Goal: Information Seeking & Learning: Learn about a topic

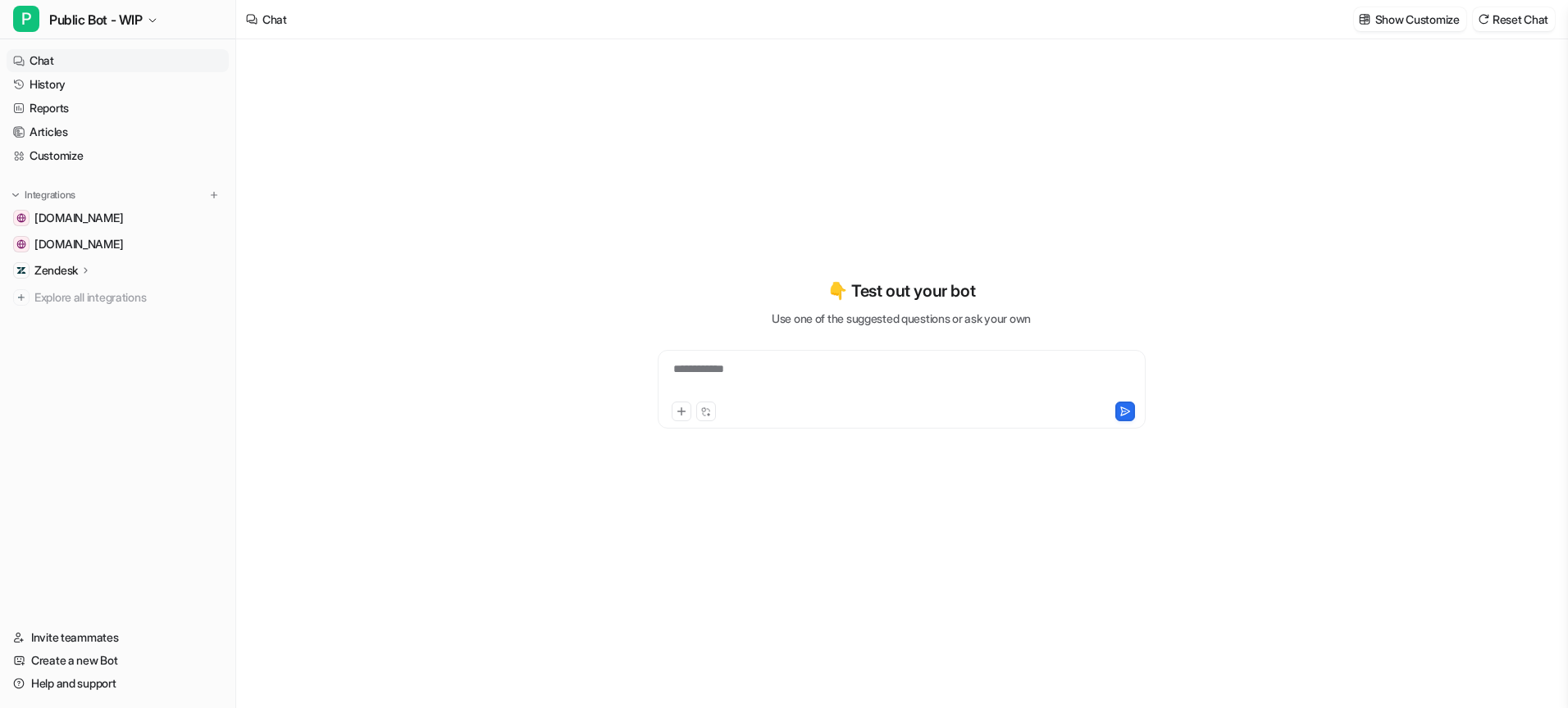
type textarea "**********"
click at [76, 273] on p "Zendesk" at bounding box center [56, 271] width 44 height 17
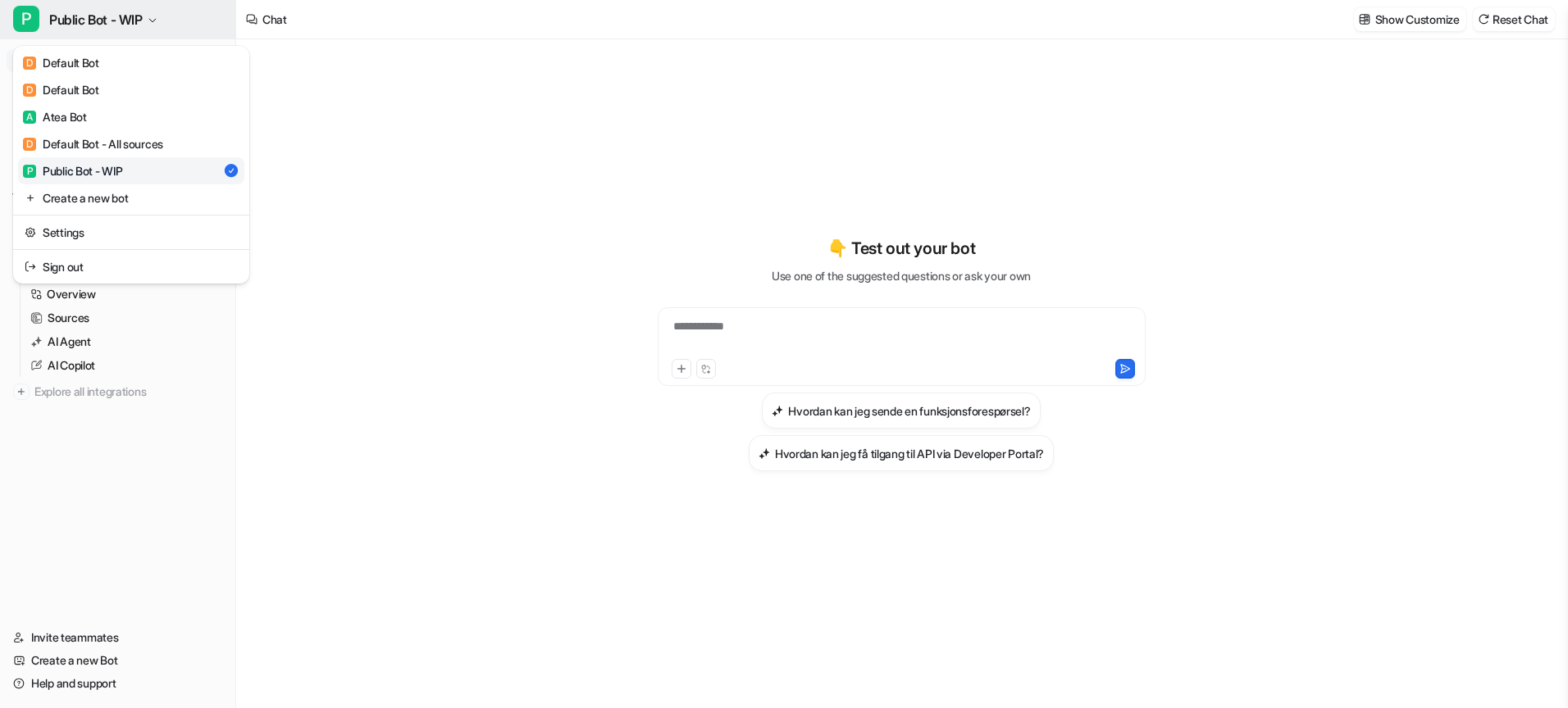
click at [118, 7] on button "P Public Bot - WIP" at bounding box center [118, 20] width 235 height 39
click at [491, 251] on div "**********" at bounding box center [784, 354] width 1568 height 708
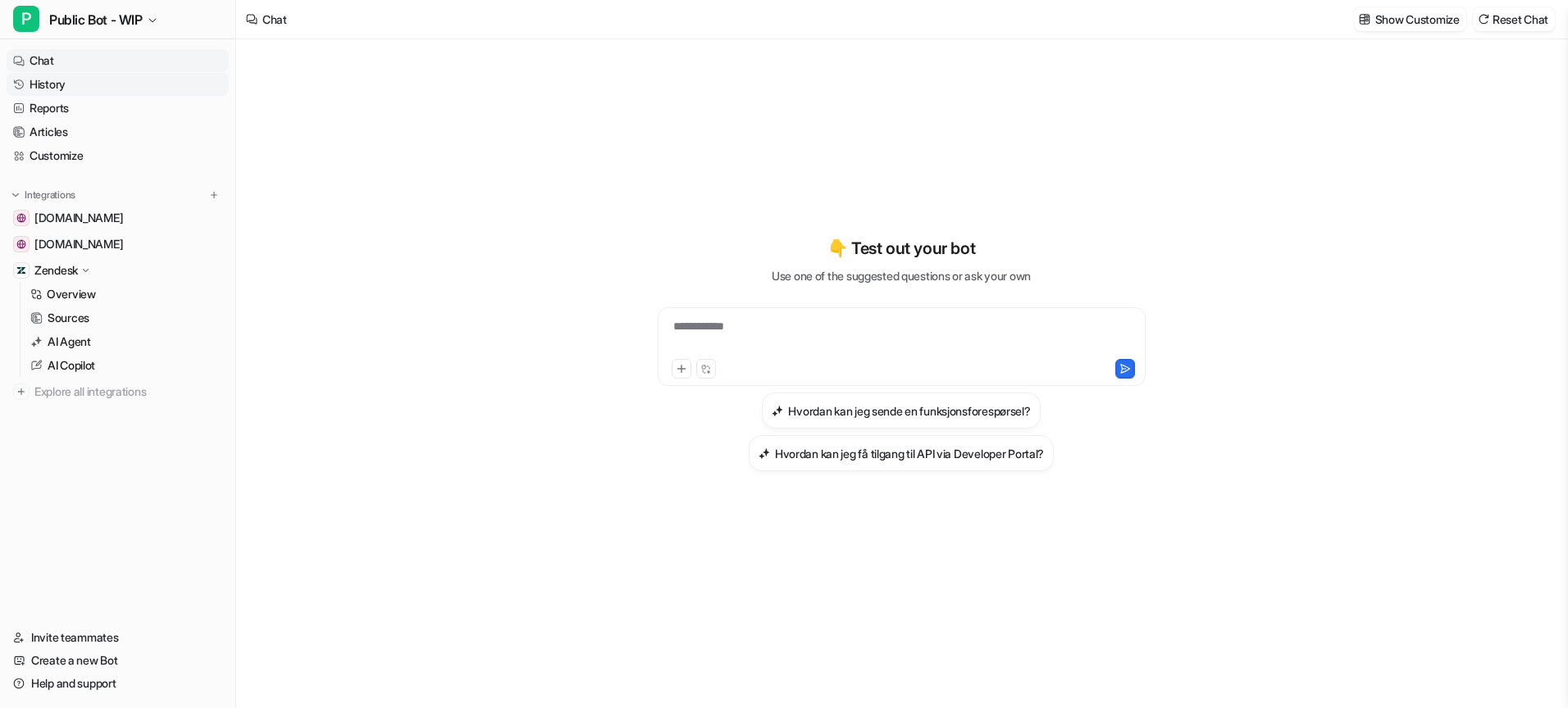
click at [80, 85] on link "History" at bounding box center [118, 84] width 222 height 23
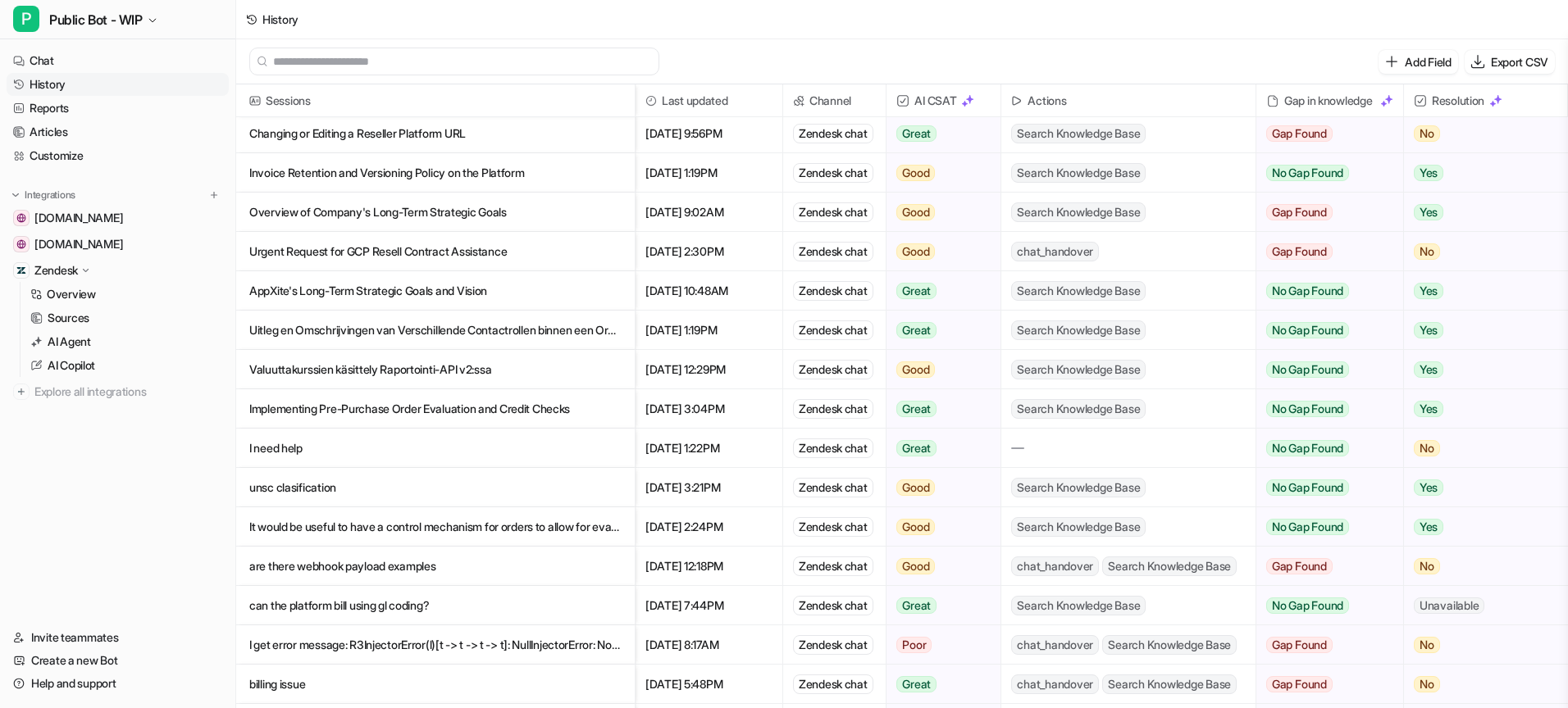
scroll to position [37, 0]
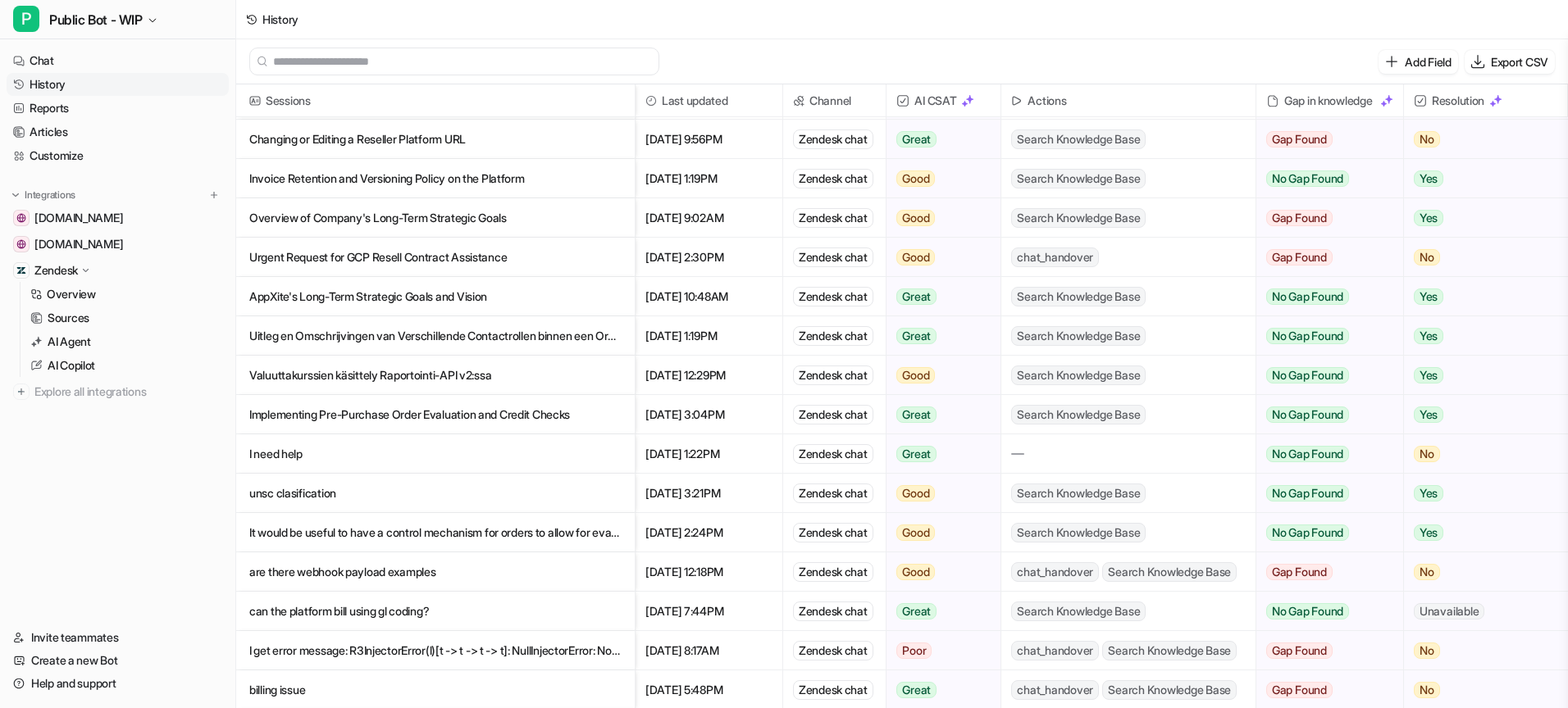
click at [525, 151] on p "Changing or Editing a Reseller Platform URL" at bounding box center [435, 139] width 372 height 39
click at [489, 146] on p "Changing or Editing a Reseller Platform URL" at bounding box center [435, 139] width 372 height 39
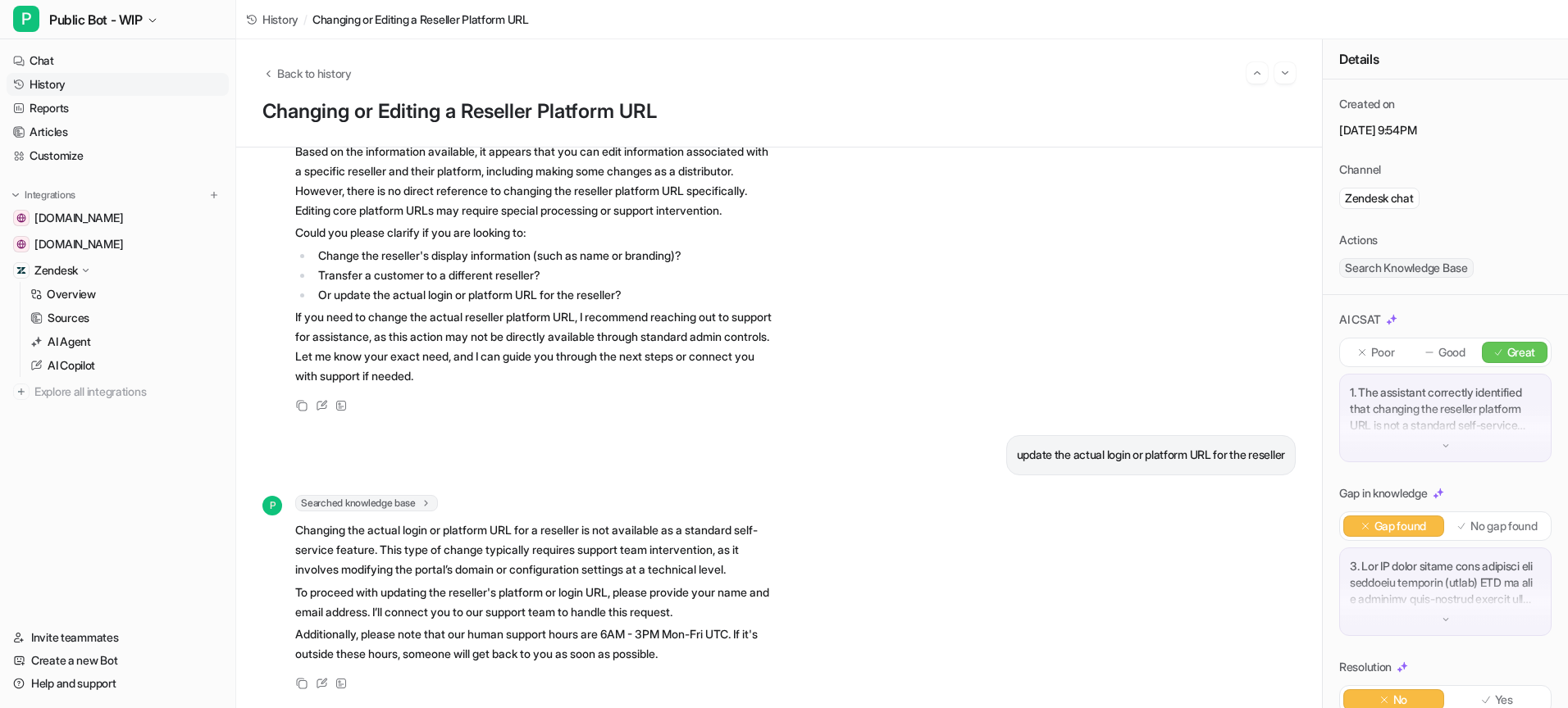
scroll to position [153, 0]
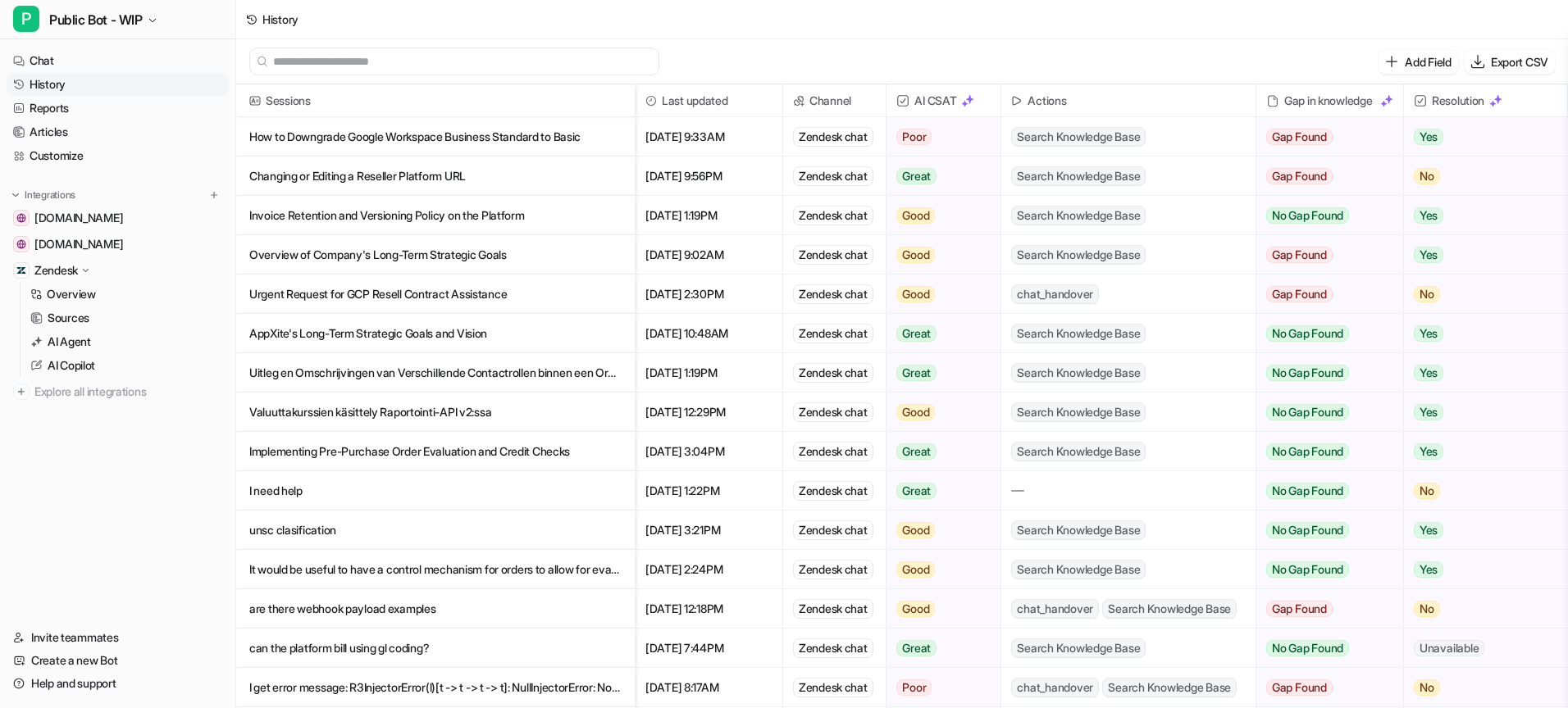
click at [432, 139] on p "How to Downgrade Google Workspace Business Standard to Basic" at bounding box center [435, 137] width 372 height 39
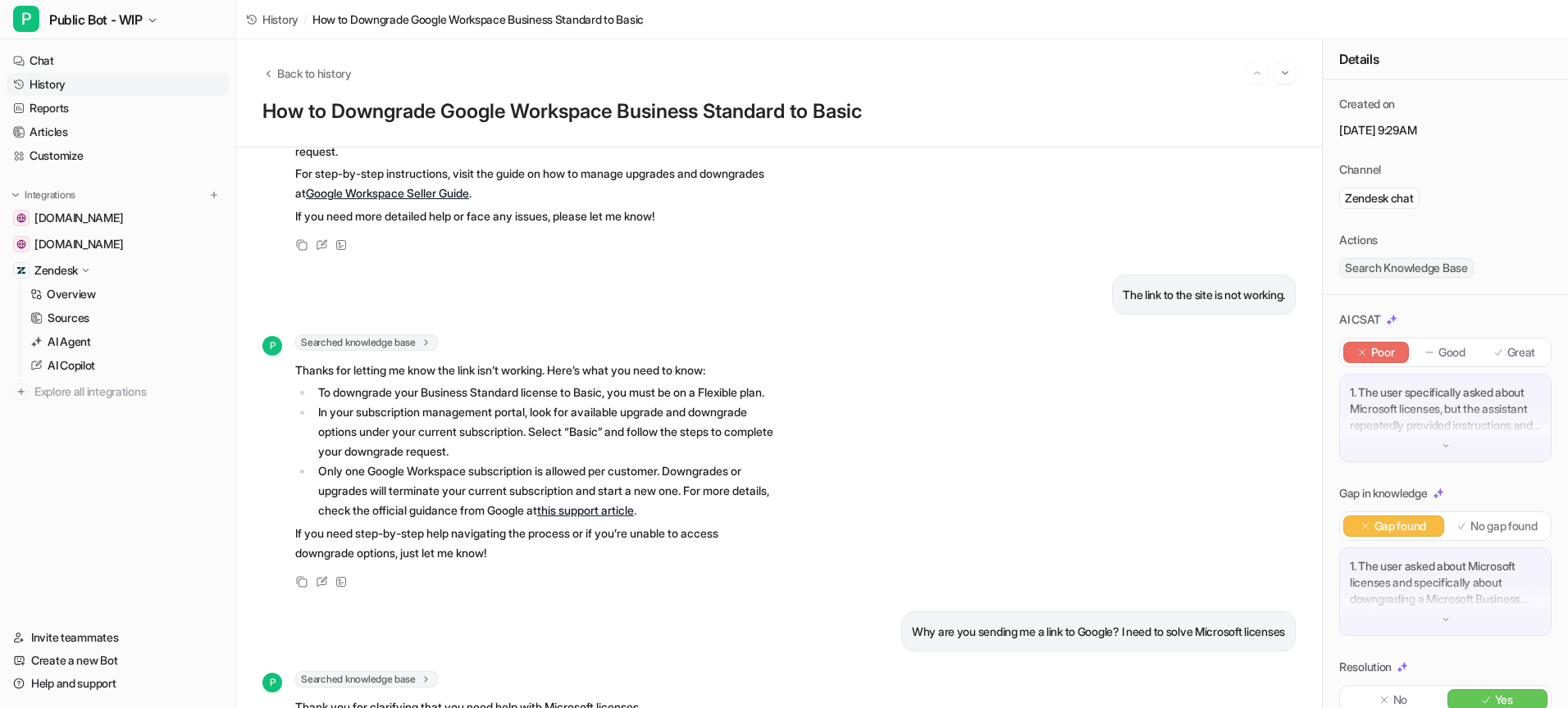
scroll to position [175, 0]
click at [441, 194] on link "Google Workspace Seller Guide" at bounding box center [387, 191] width 163 height 14
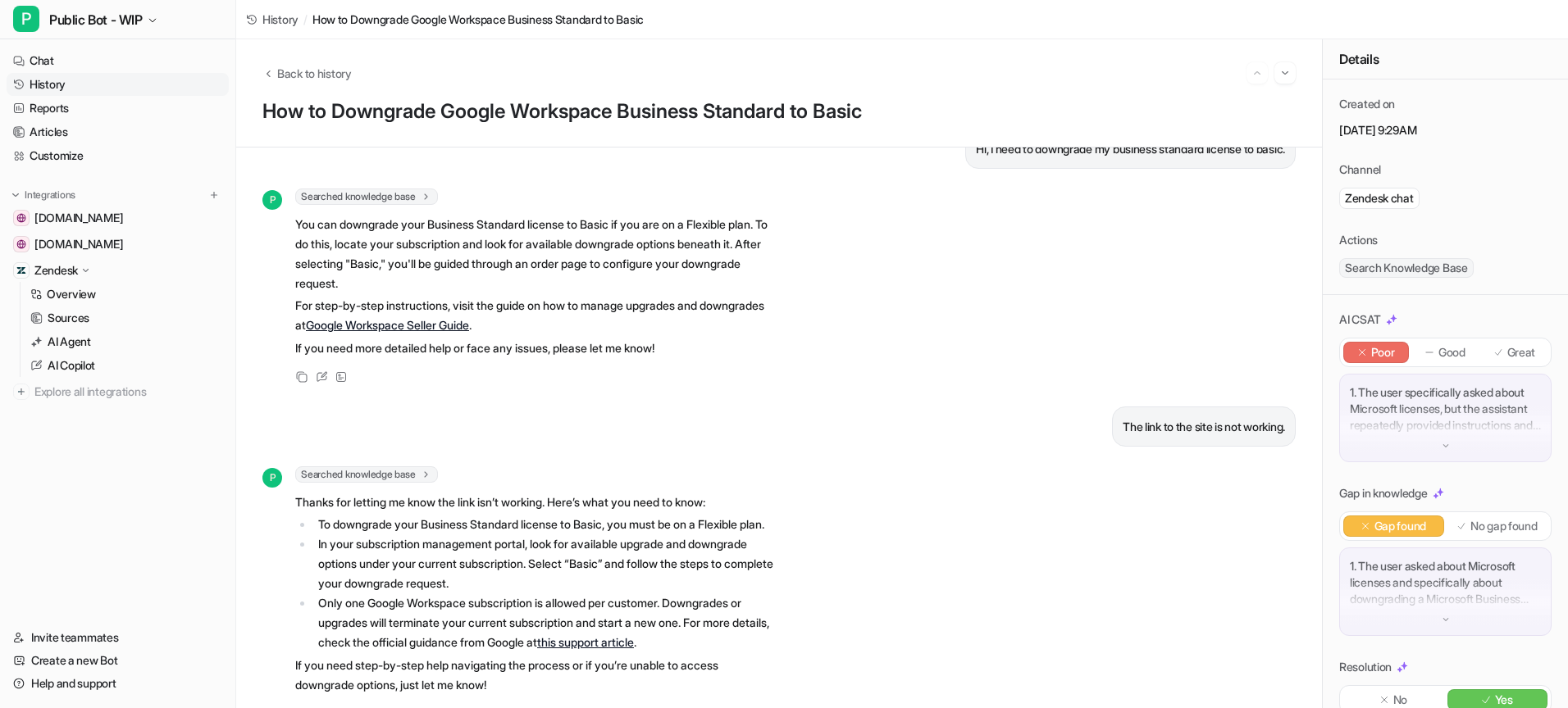
scroll to position [0, 0]
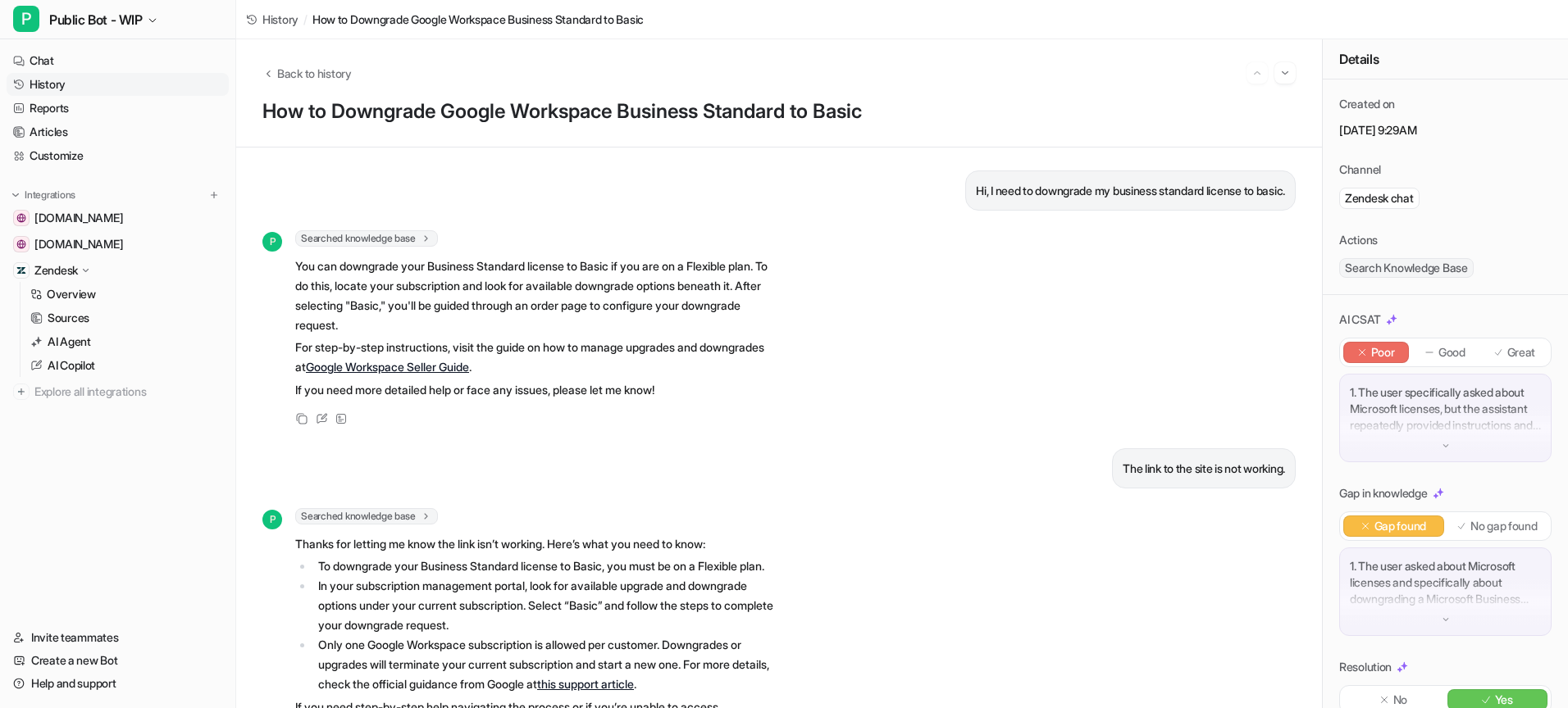
click at [62, 81] on link "History" at bounding box center [118, 84] width 222 height 23
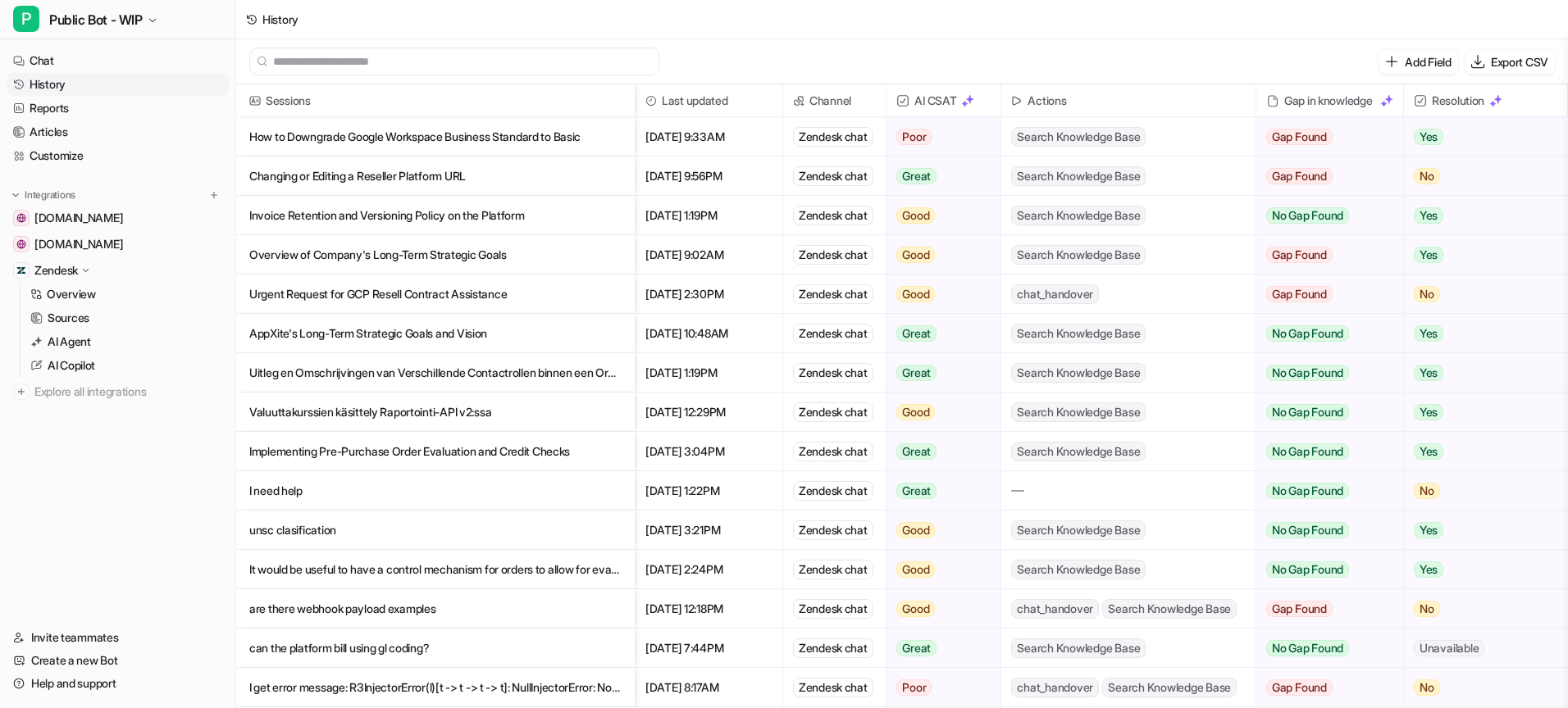
click at [837, 143] on div "Zendesk chat" at bounding box center [833, 136] width 80 height 20
click at [459, 223] on p "Invoice Retention and Versioning Policy on the Platform" at bounding box center [435, 215] width 372 height 39
click at [341, 268] on p "Overview of Company's Long-Term Strategic Goals" at bounding box center [435, 255] width 372 height 39
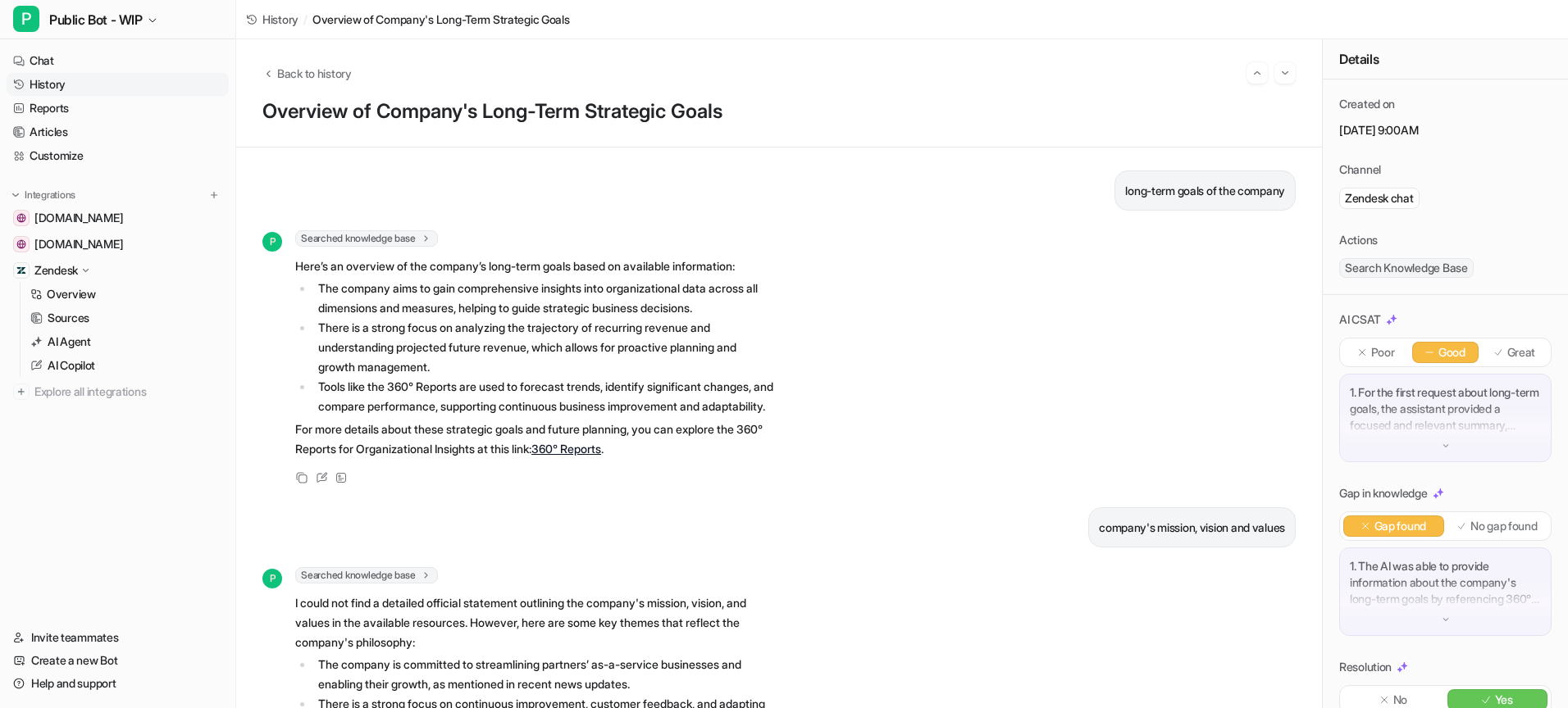
scroll to position [190, 0]
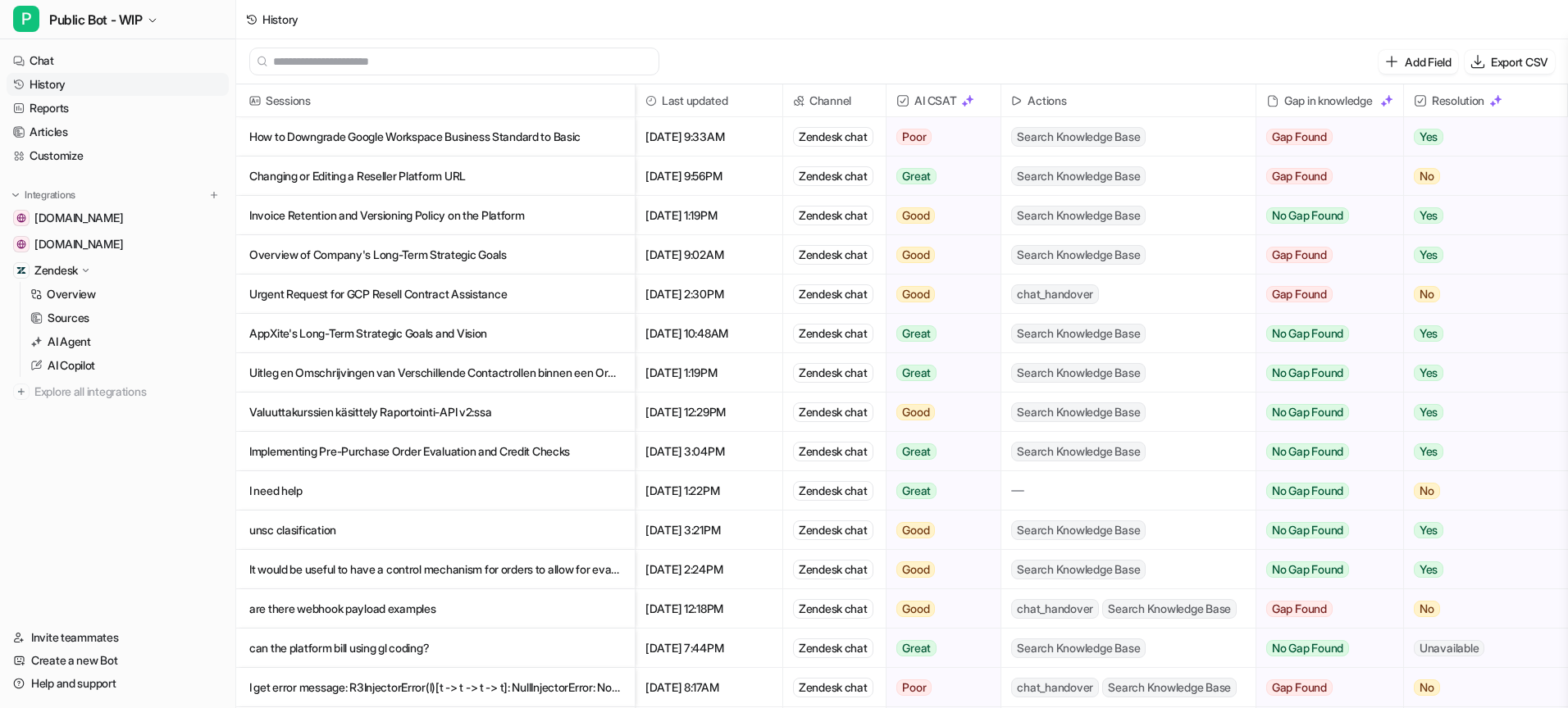
click at [386, 298] on p "Urgent Request for GCP Resell Contract Assistance" at bounding box center [435, 294] width 372 height 39
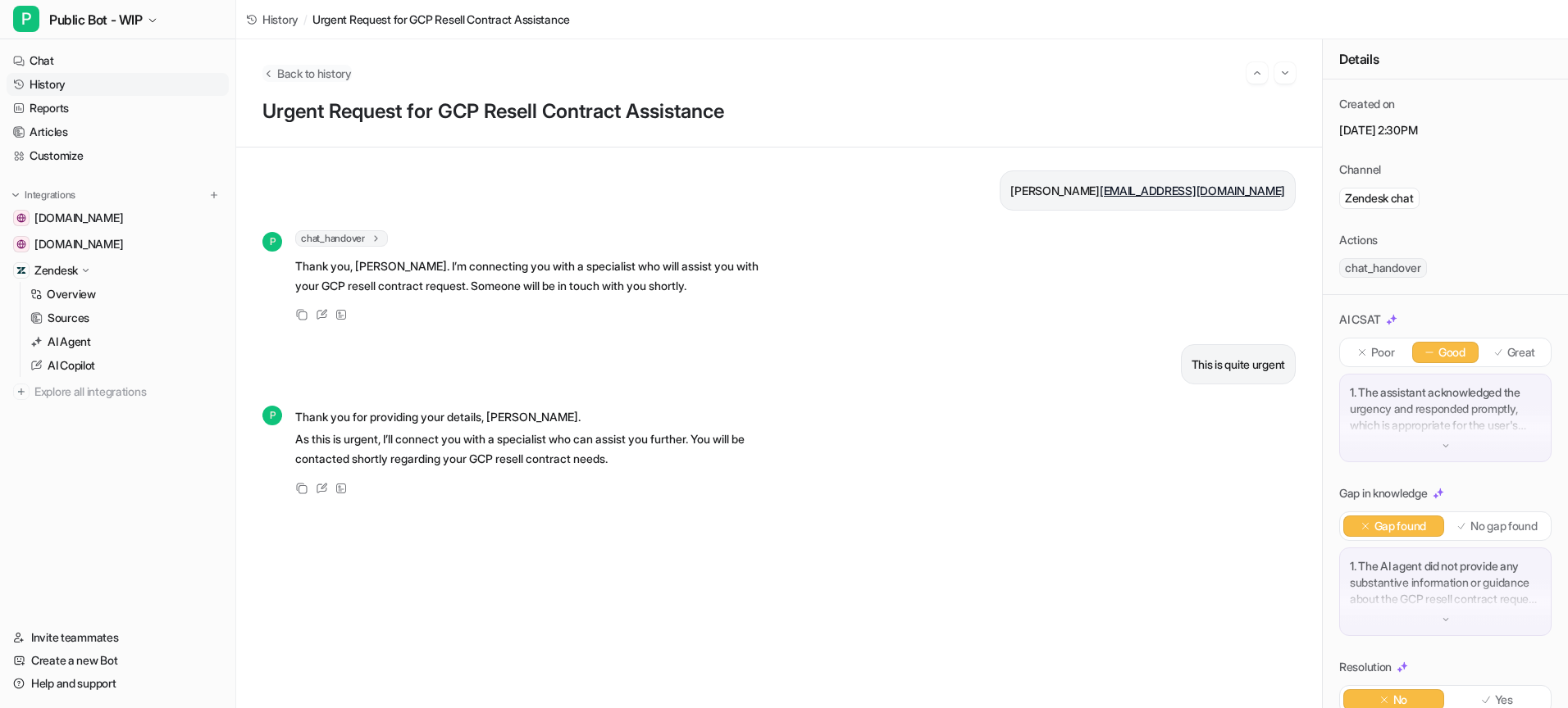
click at [294, 74] on span "Back to history" at bounding box center [314, 73] width 75 height 17
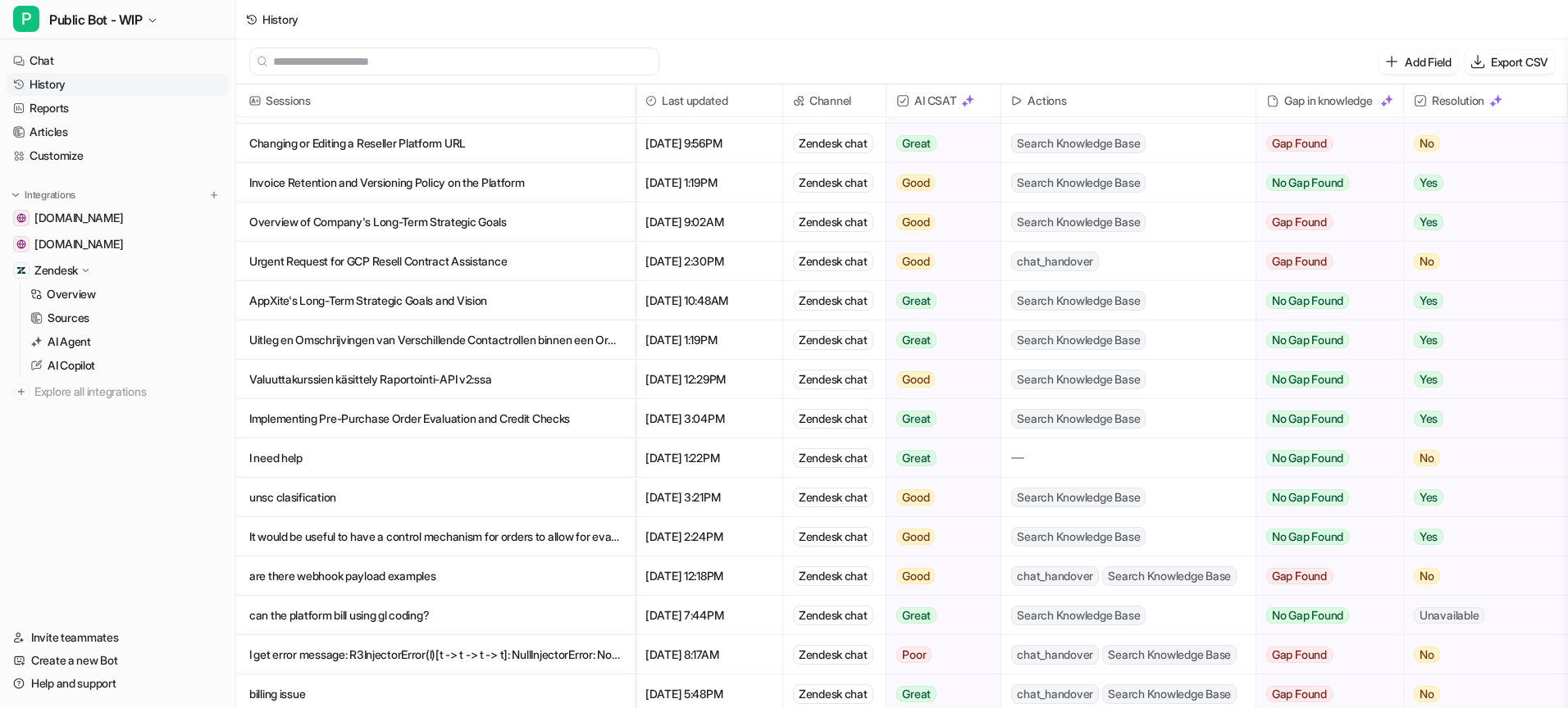
scroll to position [40, 0]
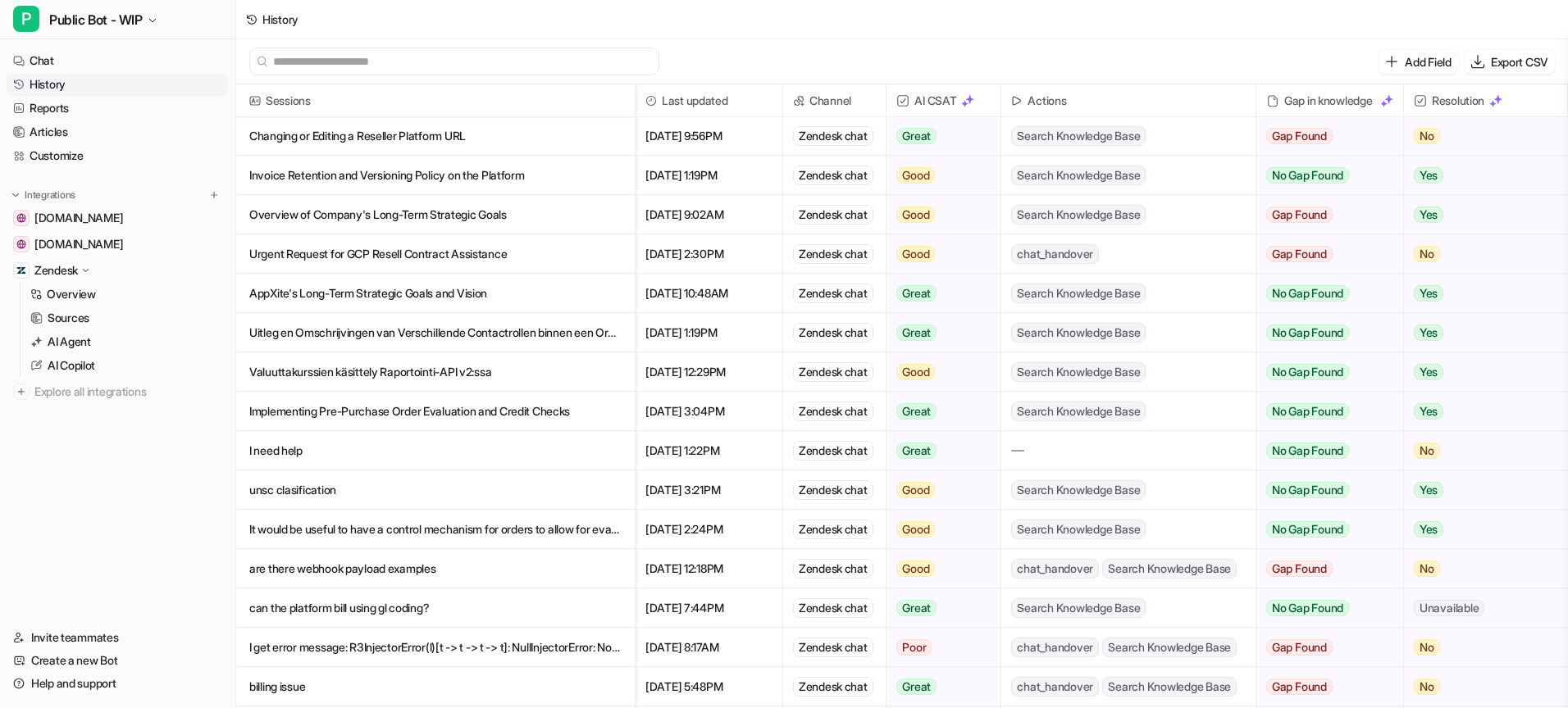
click at [332, 328] on p "Uitleg en Omschrijvingen van Verschillende Contactrollen binnen een Organisatie" at bounding box center [435, 333] width 372 height 39
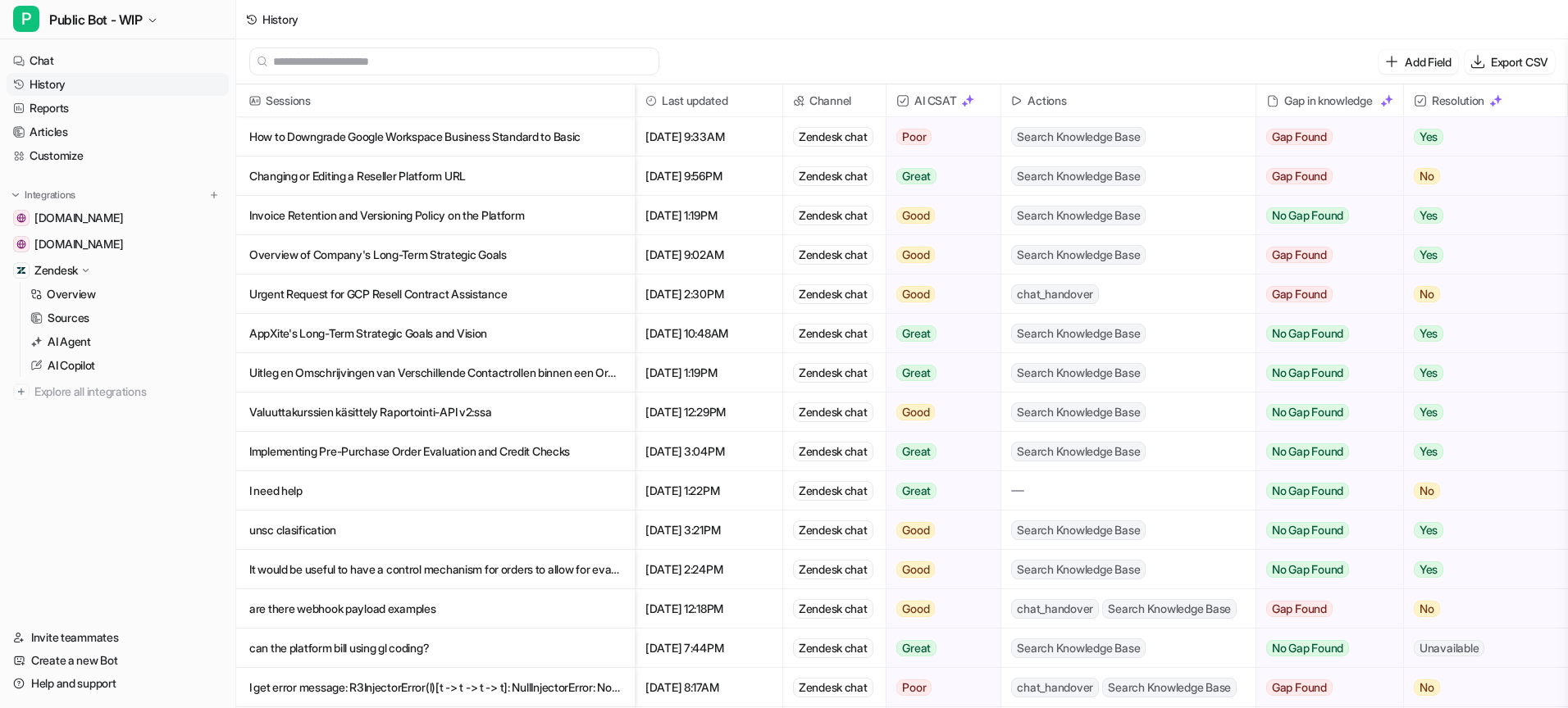
click at [444, 417] on p "Valuuttakurssien käsittely Raportointi-API v2:ssa" at bounding box center [435, 412] width 372 height 39
click at [320, 448] on p "Implementing Pre-Purchase Order Evaluation and Credit Checks" at bounding box center [435, 451] width 372 height 39
click at [301, 491] on p "I need help" at bounding box center [435, 491] width 372 height 39
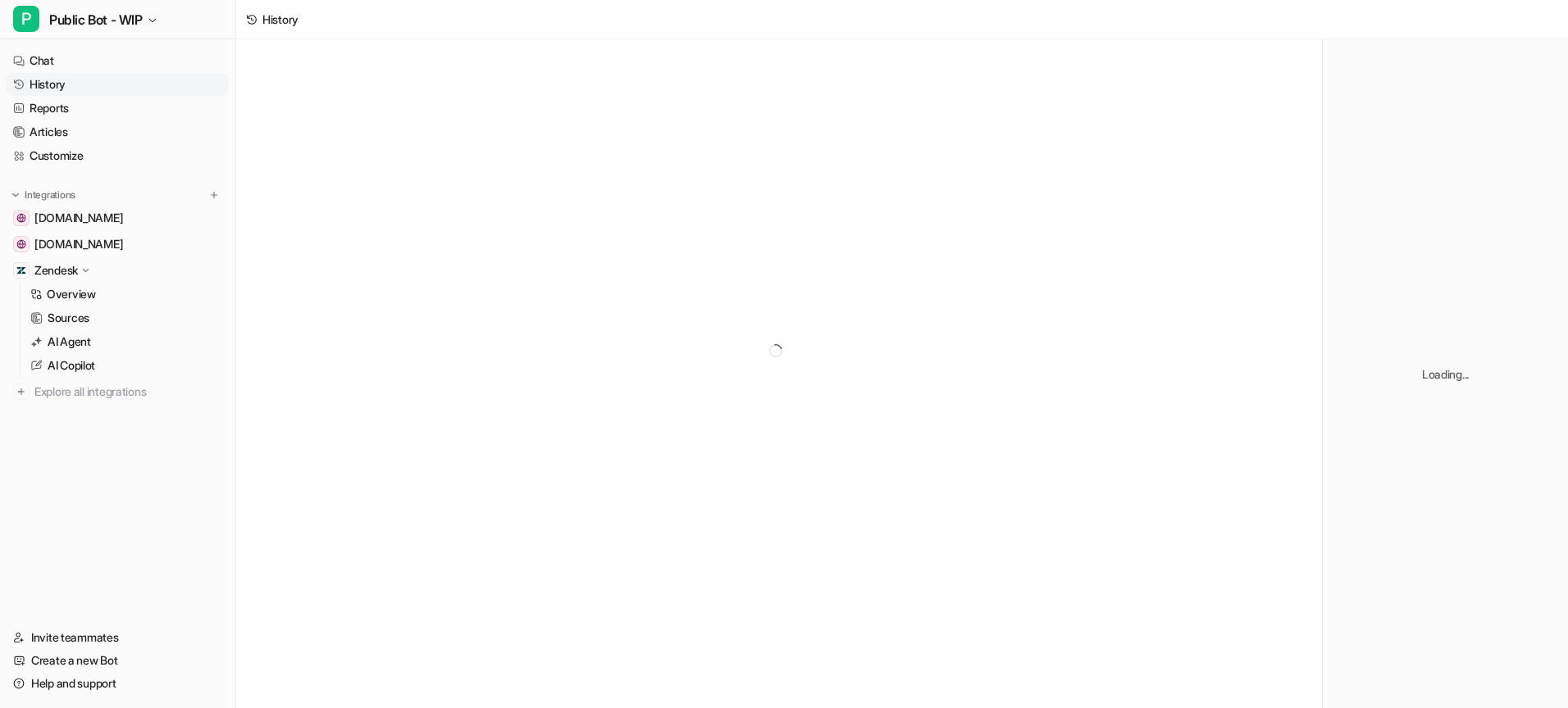
click at [295, 491] on div at bounding box center [779, 351] width 1086 height 623
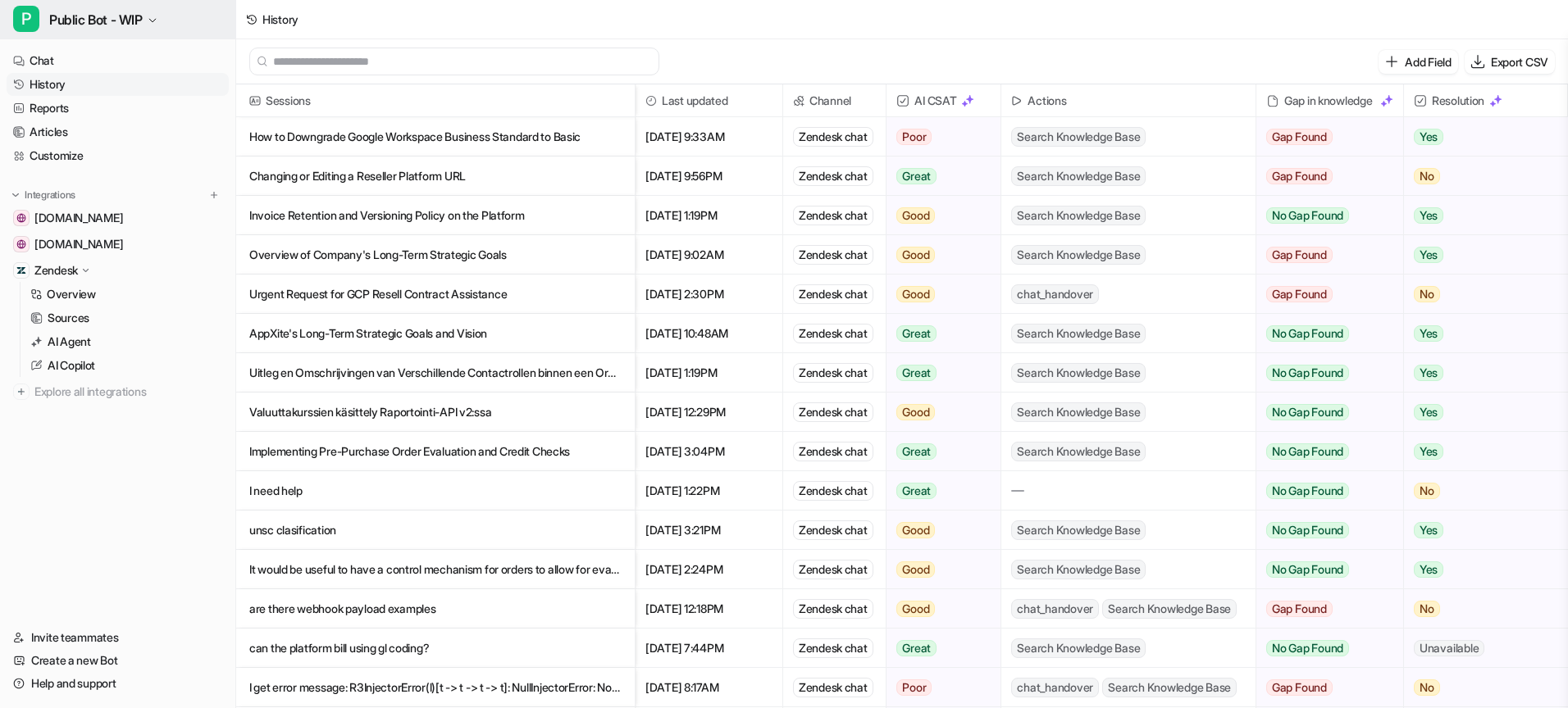
scroll to position [1, 0]
click at [320, 535] on p "unsc clasification" at bounding box center [435, 530] width 372 height 39
click at [152, 23] on icon "button" at bounding box center [152, 21] width 10 height 10
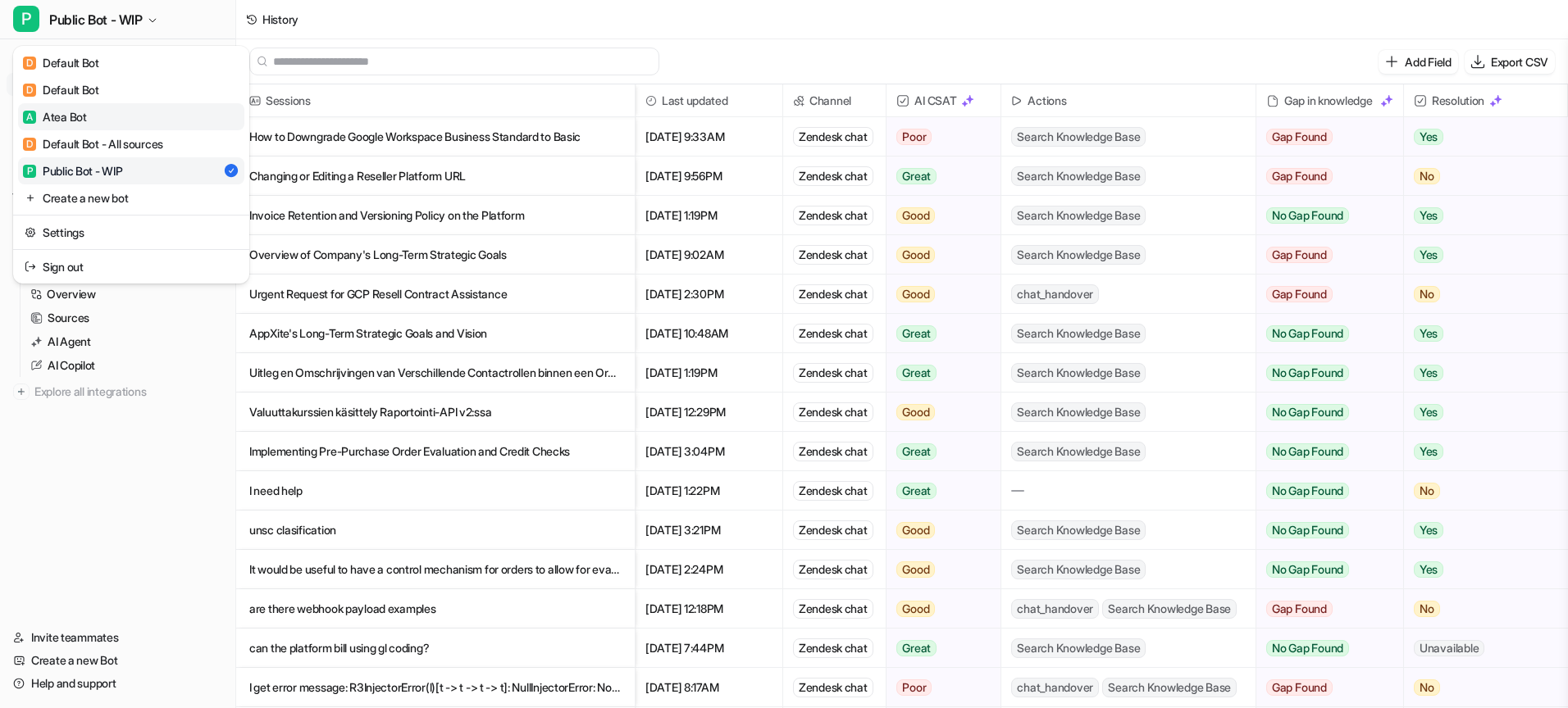
click at [80, 115] on div "A Atea Bot" at bounding box center [55, 117] width 64 height 17
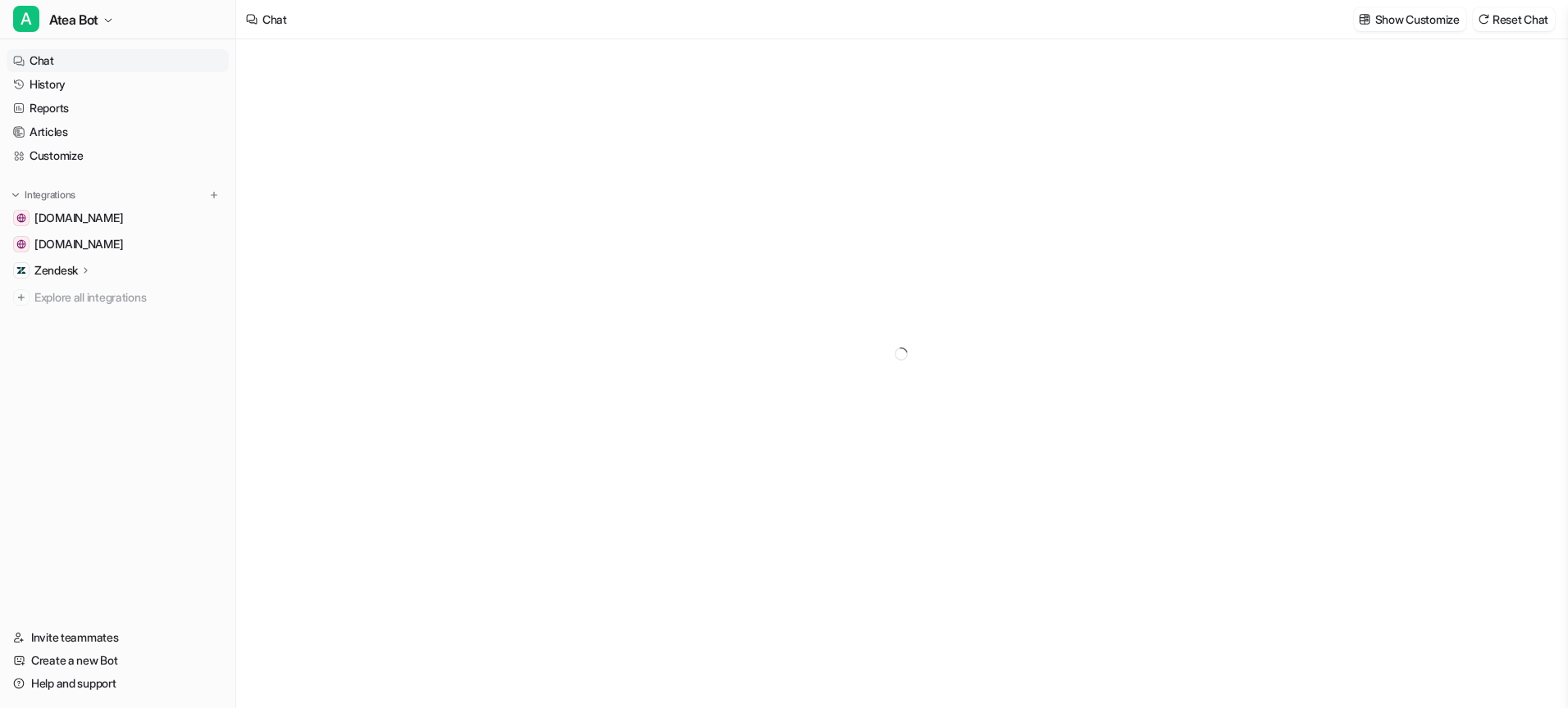
type textarea "**********"
click at [118, 88] on link "History" at bounding box center [118, 84] width 222 height 23
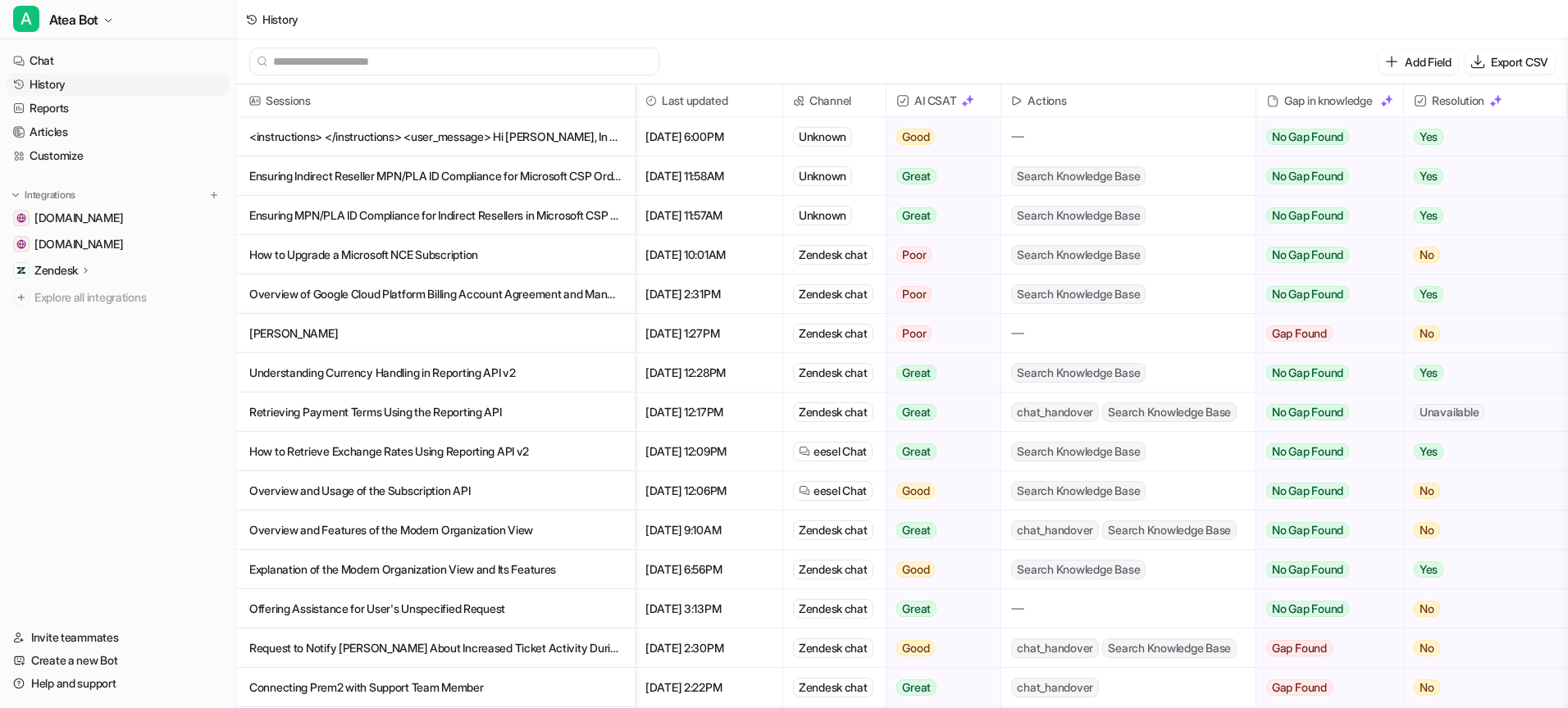
click at [516, 134] on p "<instructions> </instructions> <user_message> Hi [PERSON_NAME], In this order y…" at bounding box center [435, 137] width 372 height 39
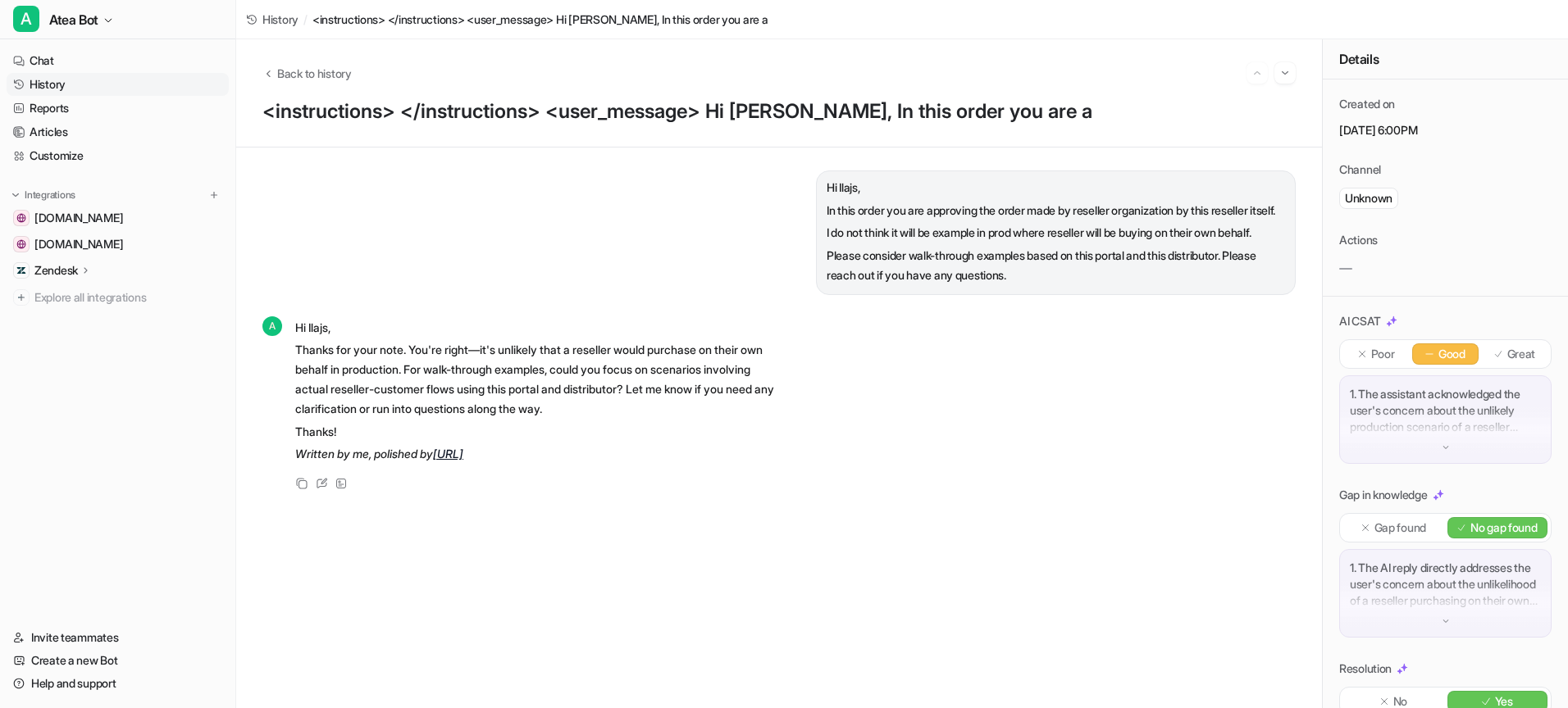
click at [41, 83] on link "History" at bounding box center [118, 84] width 222 height 23
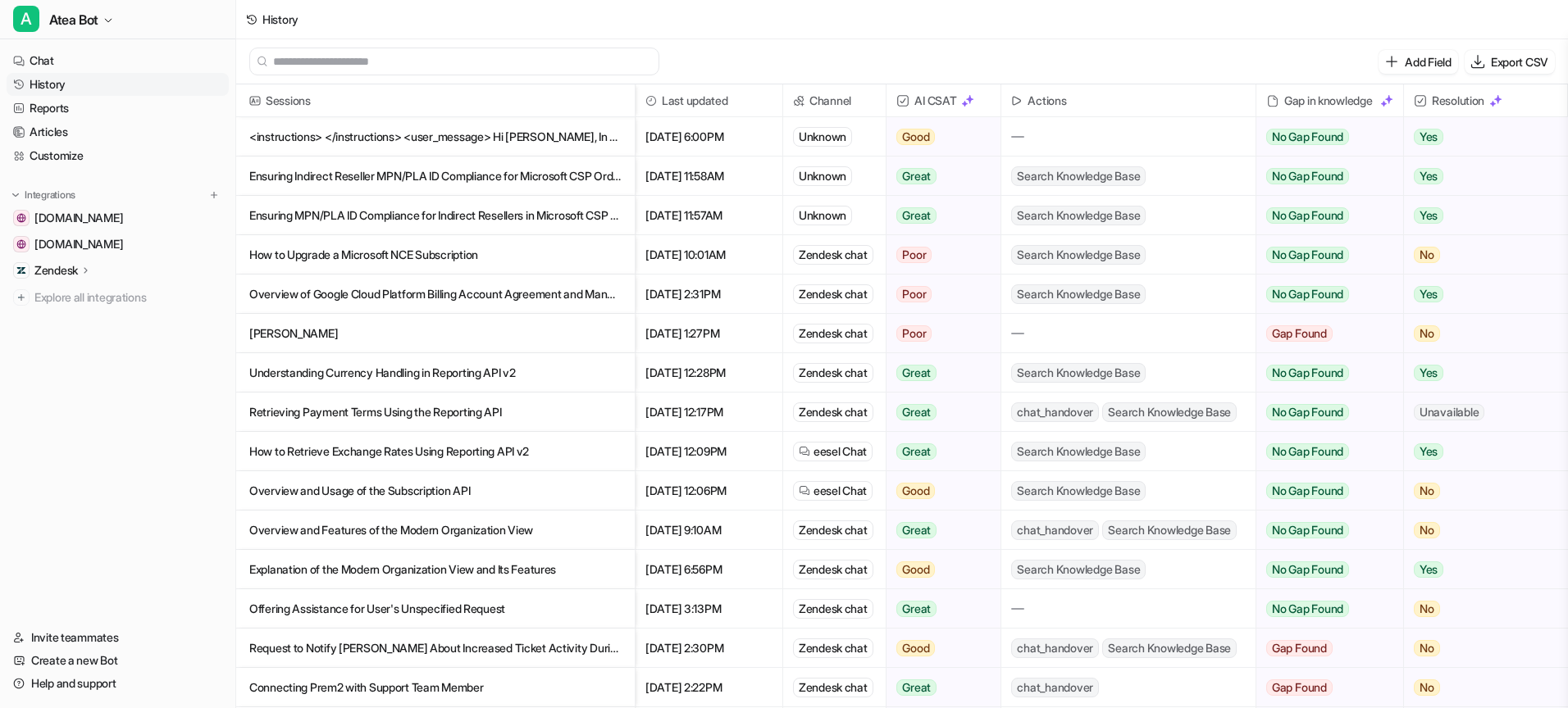
click at [312, 177] on p "Ensuring Indirect Reseller MPN/PLA ID Compliance for Microsoft CSP Orders" at bounding box center [435, 176] width 372 height 39
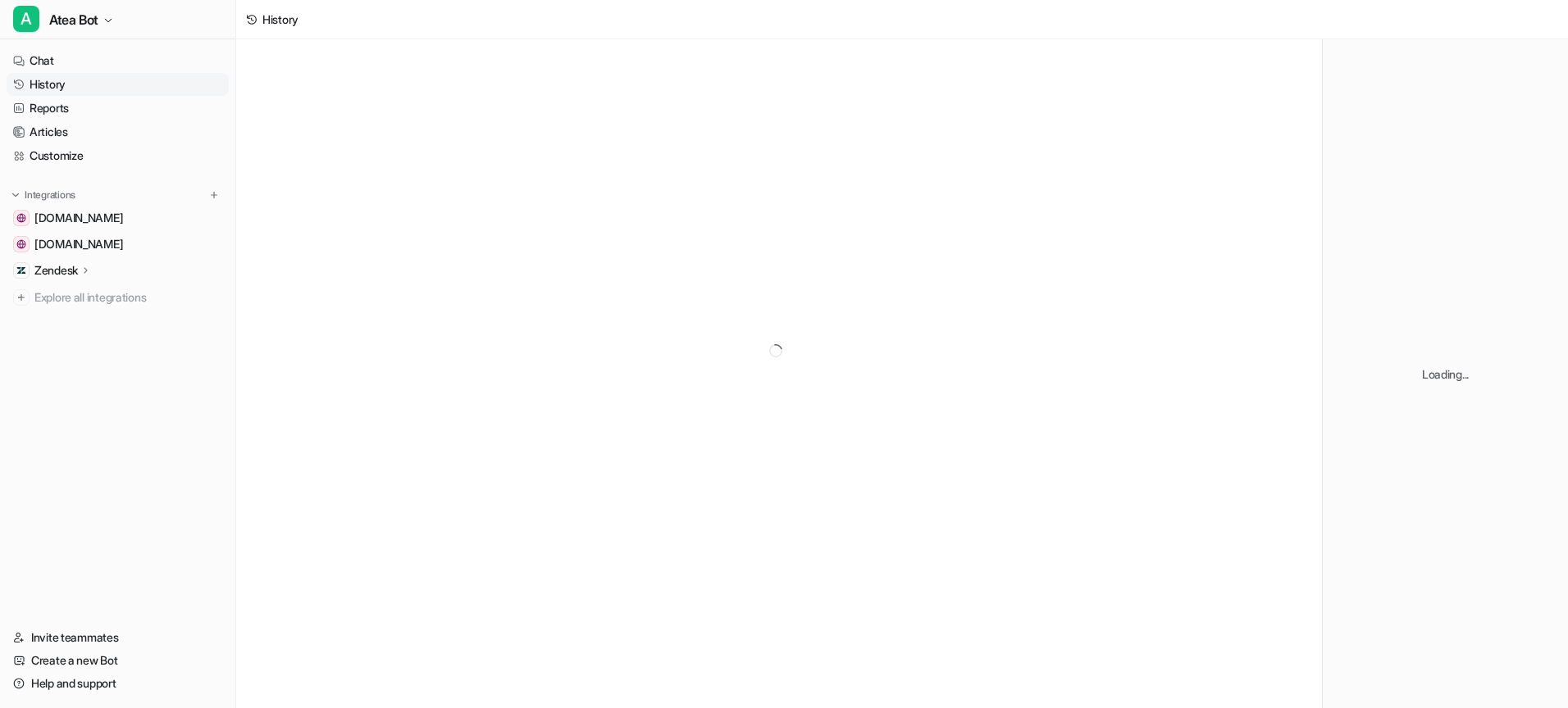
click at [89, 88] on link "History" at bounding box center [118, 84] width 222 height 23
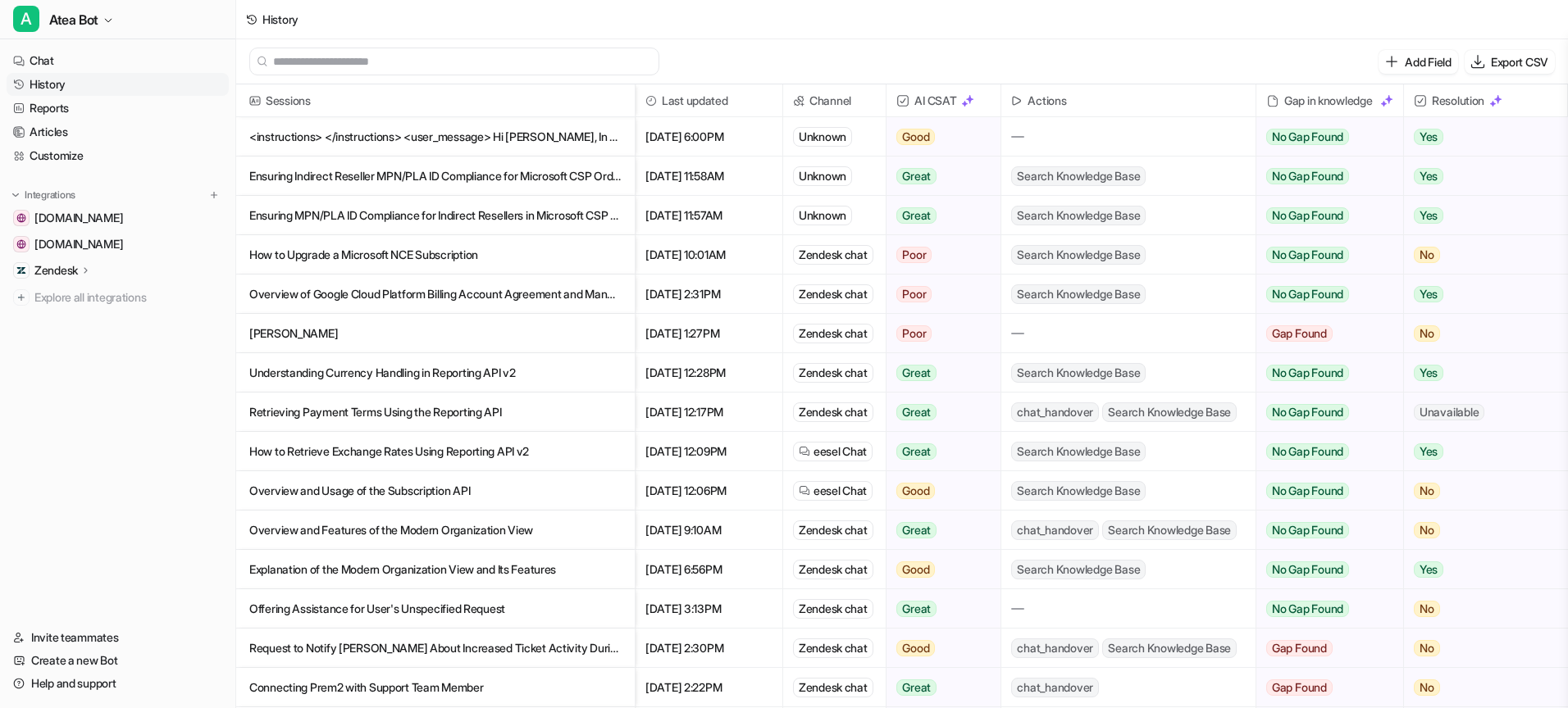
click at [361, 257] on p "How to Upgrade a Microsoft NCE Subscription" at bounding box center [435, 255] width 372 height 39
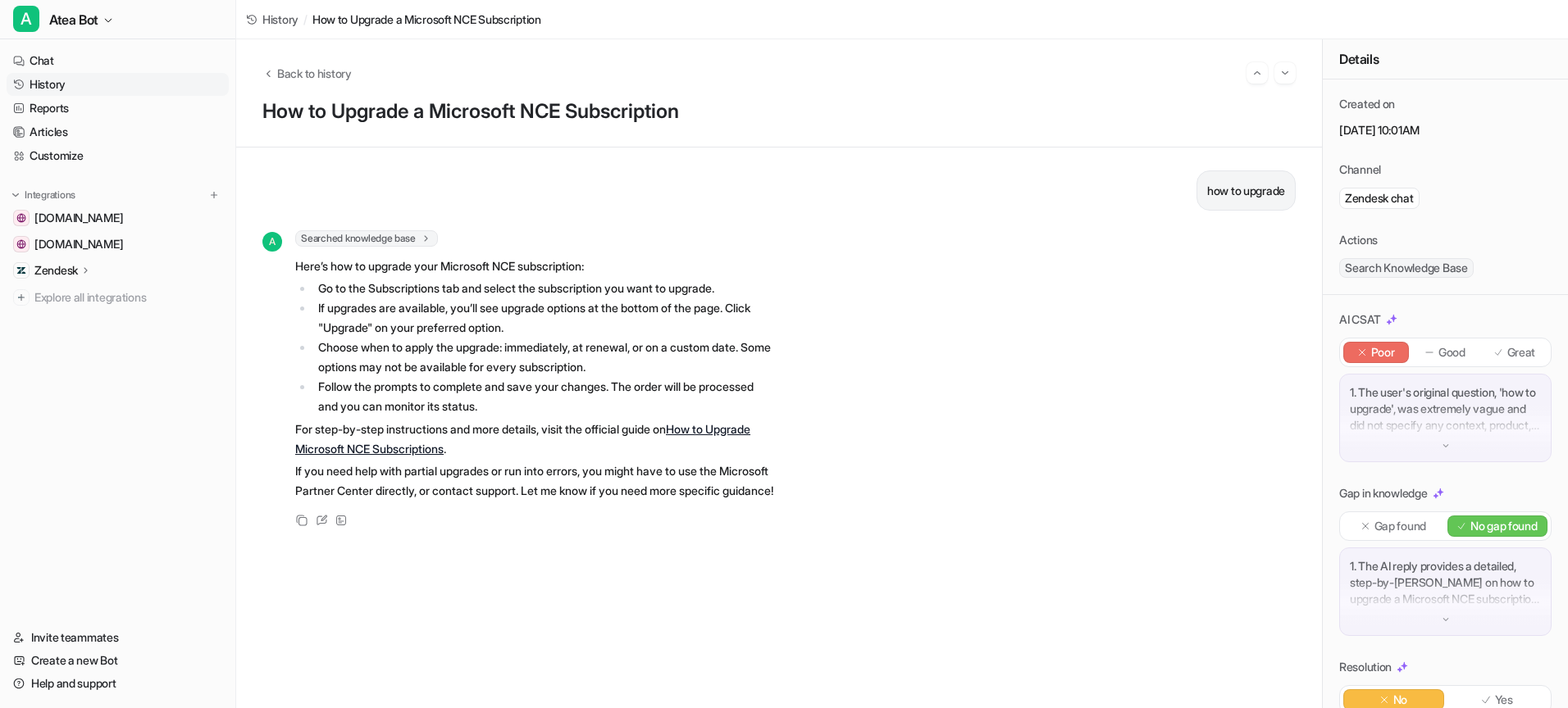
click at [58, 78] on link "History" at bounding box center [118, 84] width 222 height 23
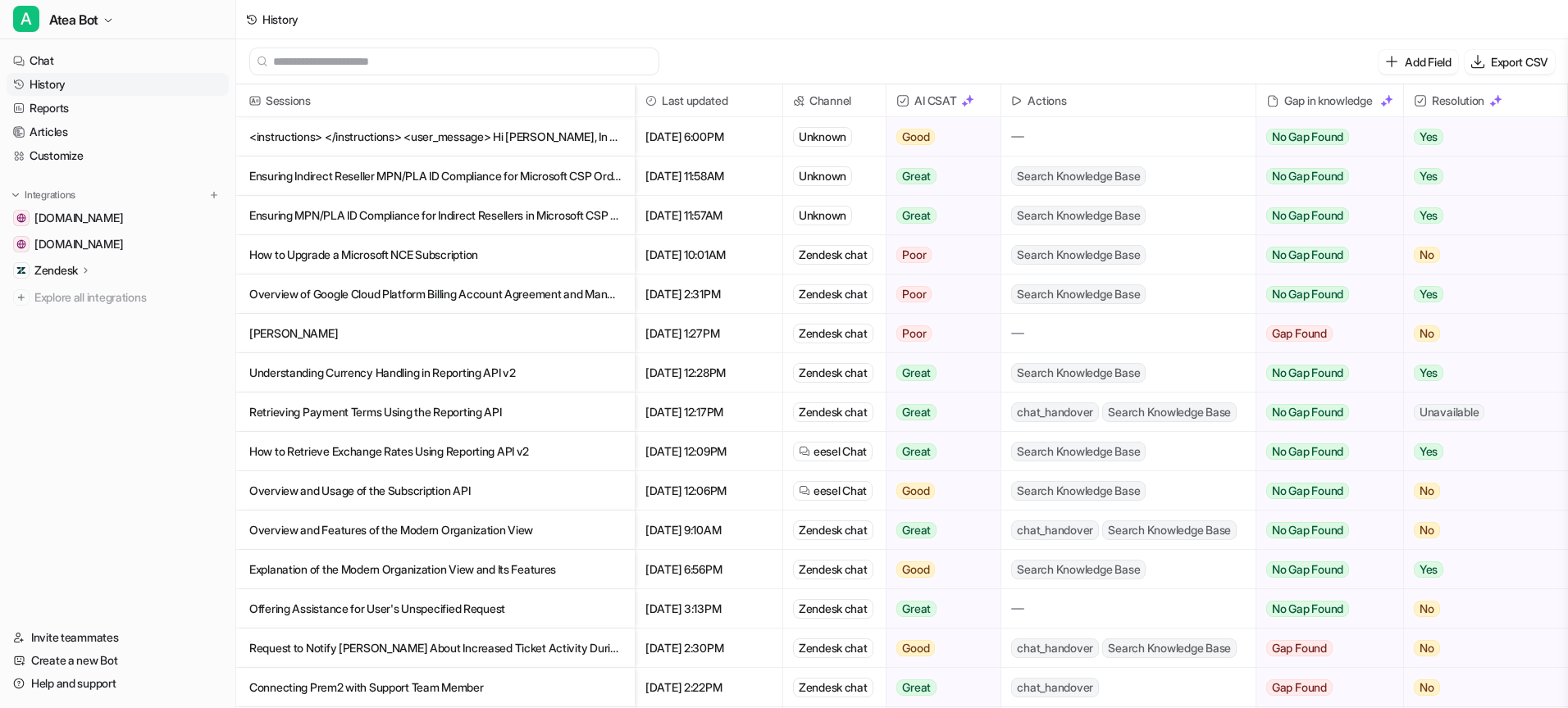
click at [407, 302] on p "Overview of Google Cloud Platform Billing Account Agreement and Management" at bounding box center [435, 294] width 372 height 39
click at [405, 300] on p "Overview of Google Cloud Platform Billing Account Agreement and Management" at bounding box center [435, 294] width 372 height 39
click at [403, 296] on p "Overview of Google Cloud Platform Billing Account Agreement and Management" at bounding box center [435, 294] width 372 height 39
click at [423, 296] on p "Overview of Google Cloud Platform Billing Account Agreement and Management" at bounding box center [435, 294] width 372 height 39
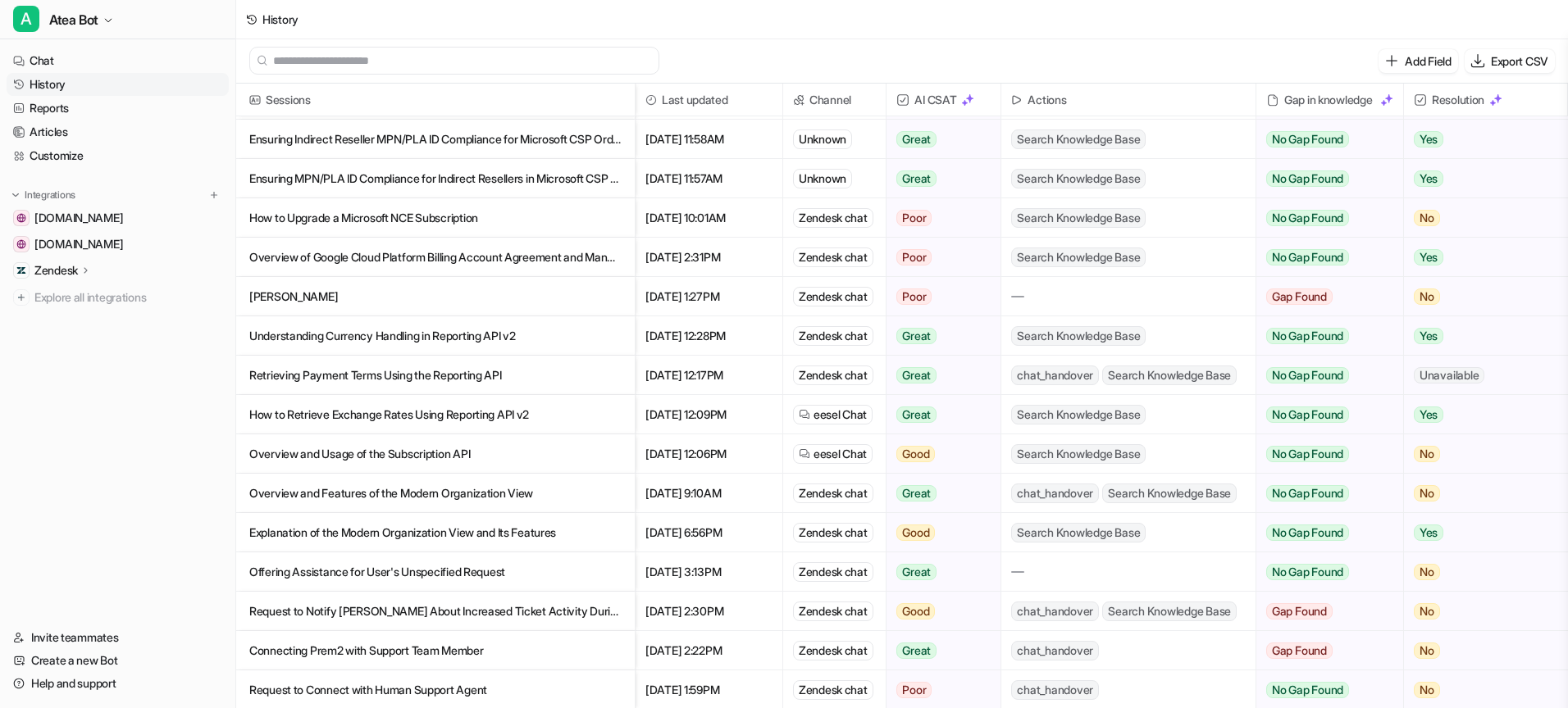
scroll to position [3, 0]
click at [352, 252] on p "Overview of Google Cloud Platform Billing Account Agreement and Management" at bounding box center [435, 256] width 372 height 39
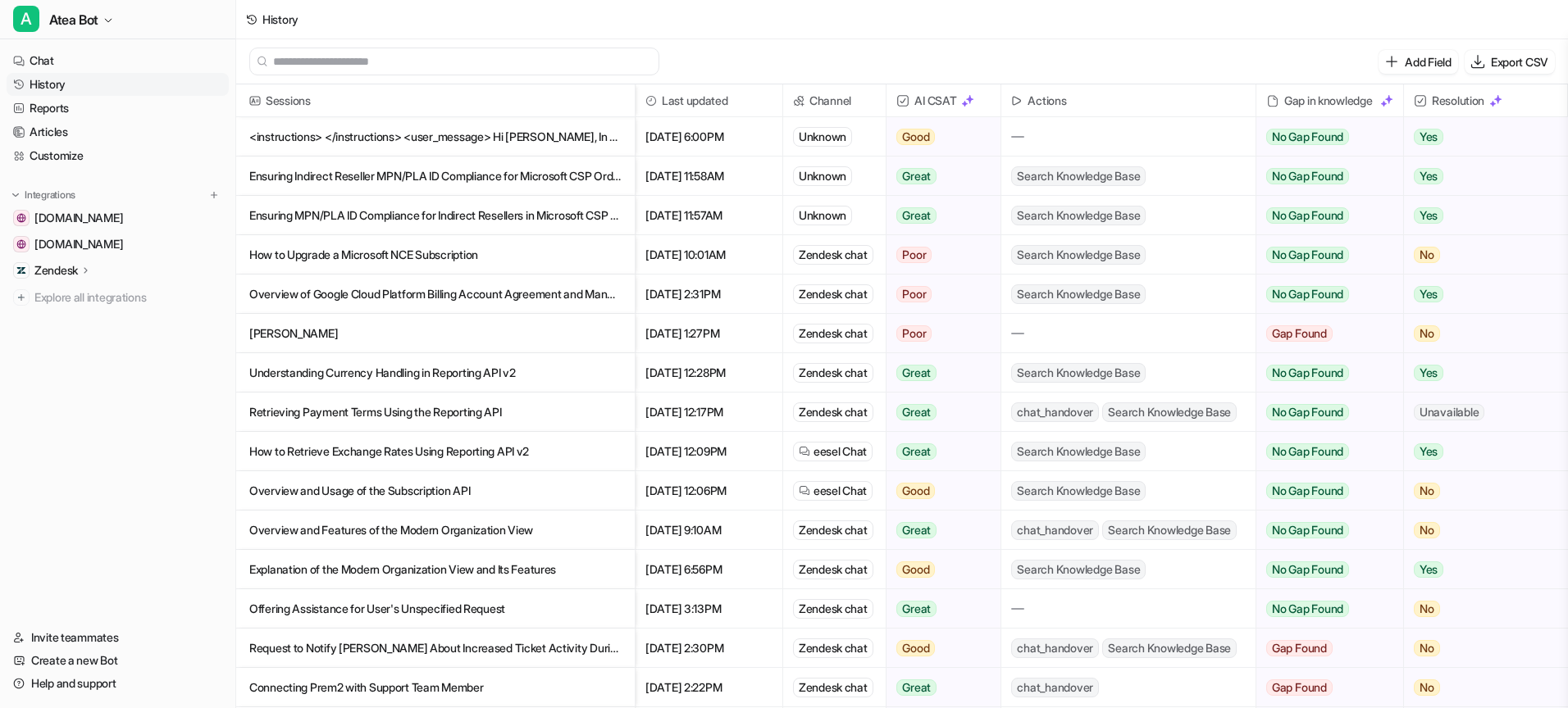
scroll to position [1, 0]
click at [358, 262] on p "How to Upgrade a Microsoft NCE Subscription" at bounding box center [435, 254] width 372 height 39
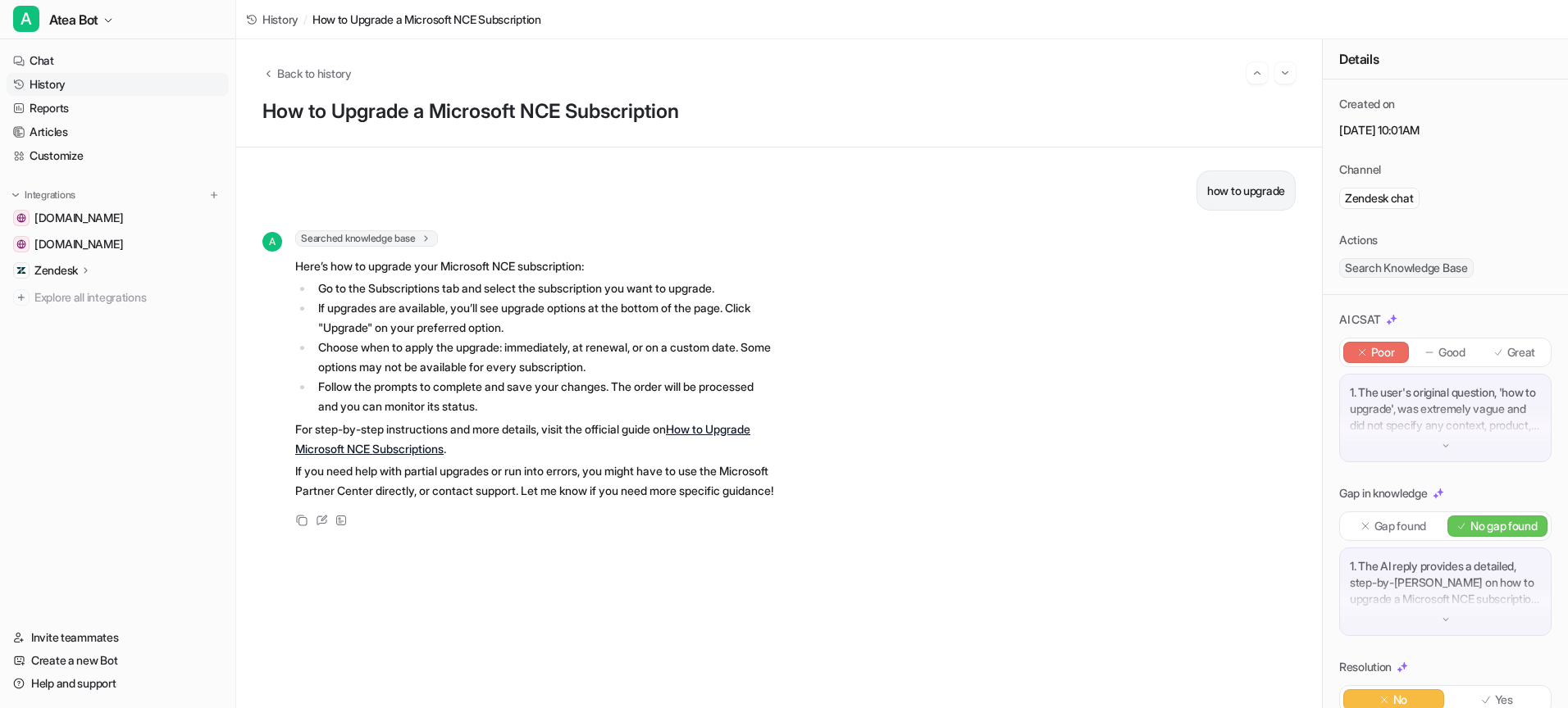
click at [59, 91] on link "History" at bounding box center [118, 84] width 222 height 23
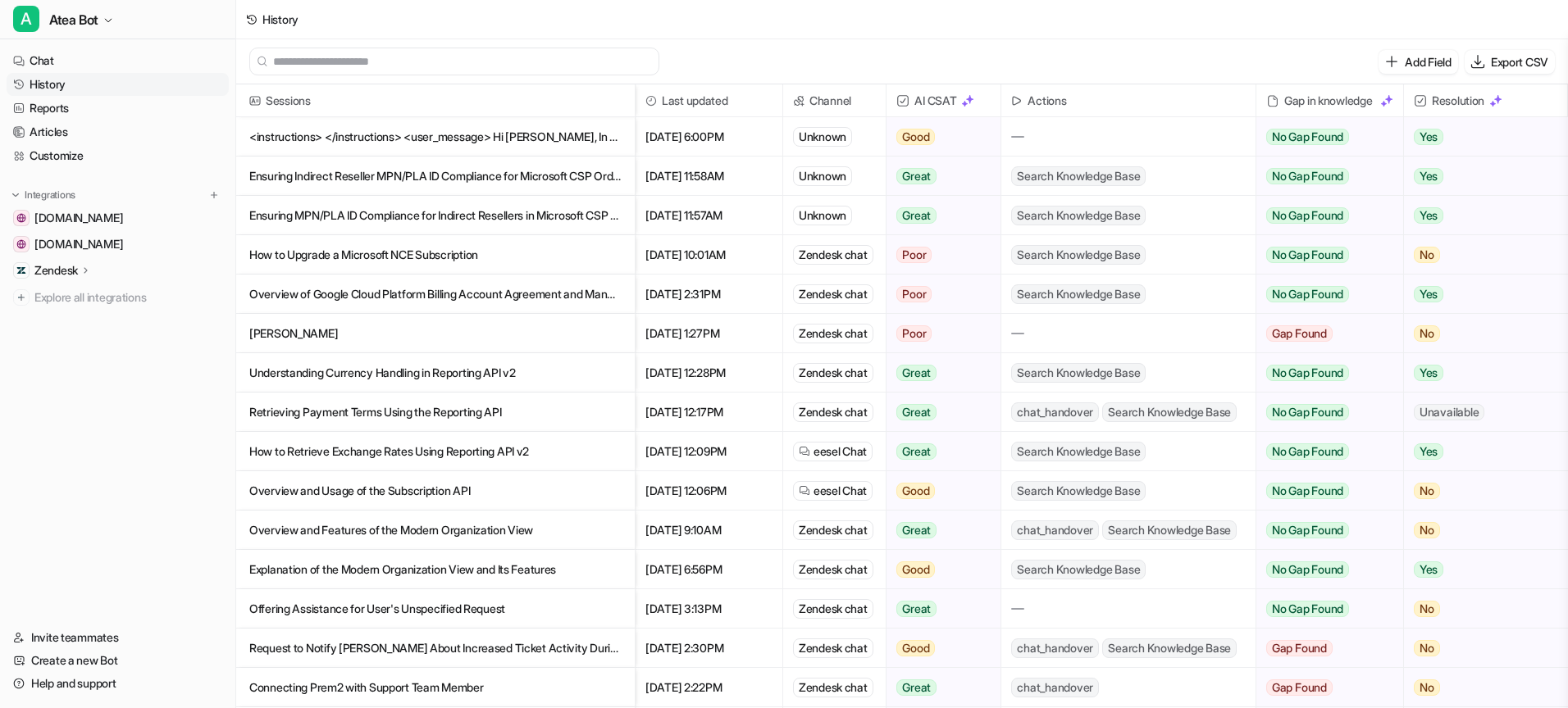
click at [390, 298] on p "Overview of Google Cloud Platform Billing Account Agreement and Management" at bounding box center [435, 294] width 372 height 39
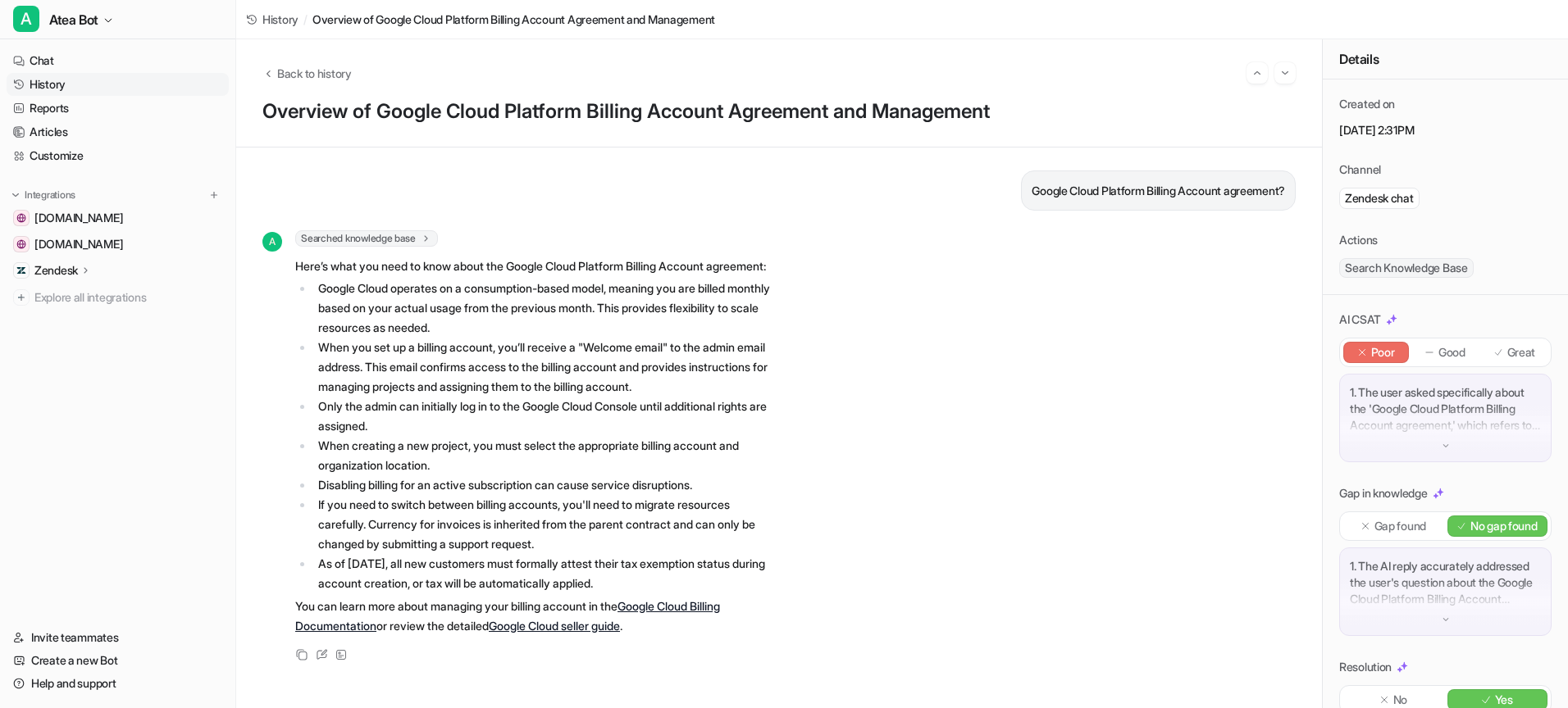
click at [64, 77] on link "History" at bounding box center [118, 84] width 222 height 23
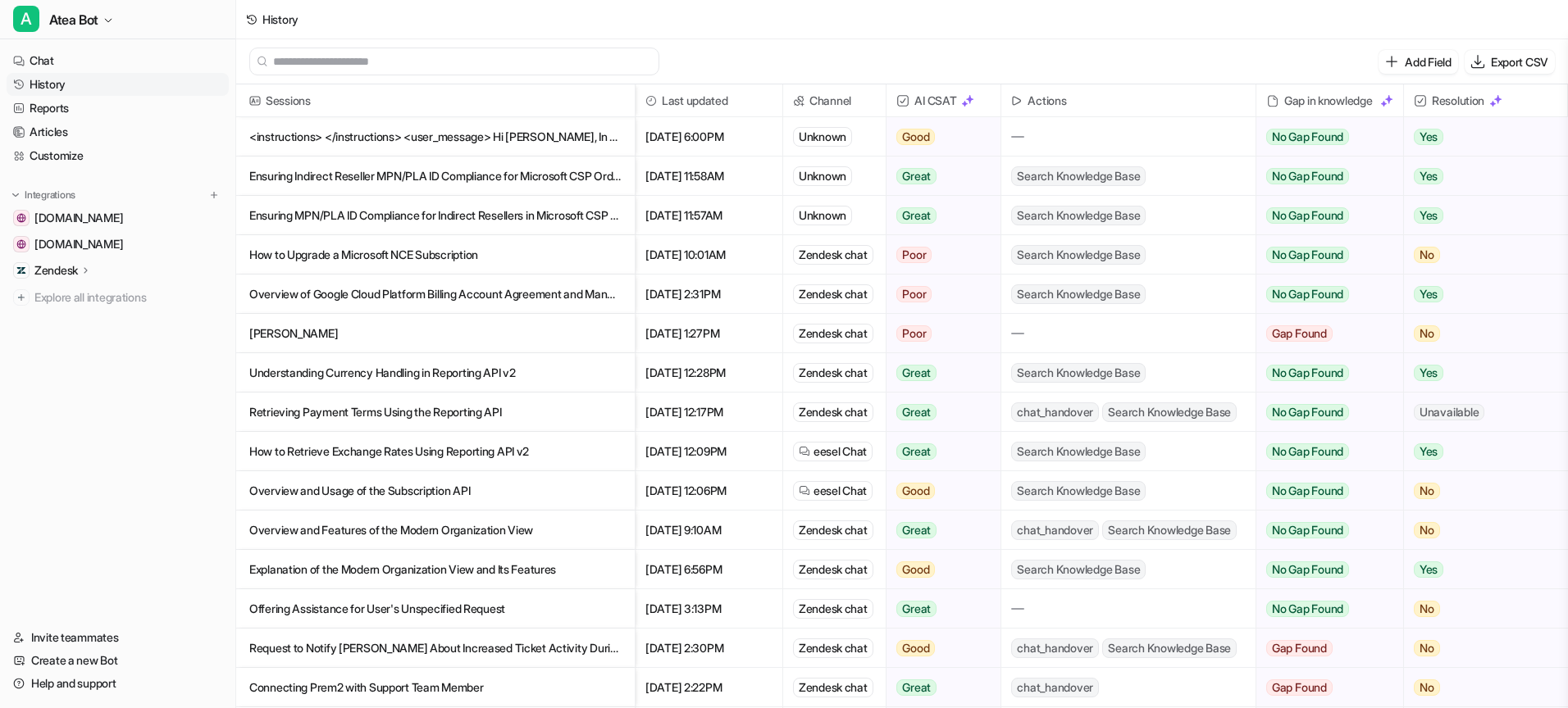
click at [364, 326] on p "[PERSON_NAME]" at bounding box center [435, 334] width 372 height 39
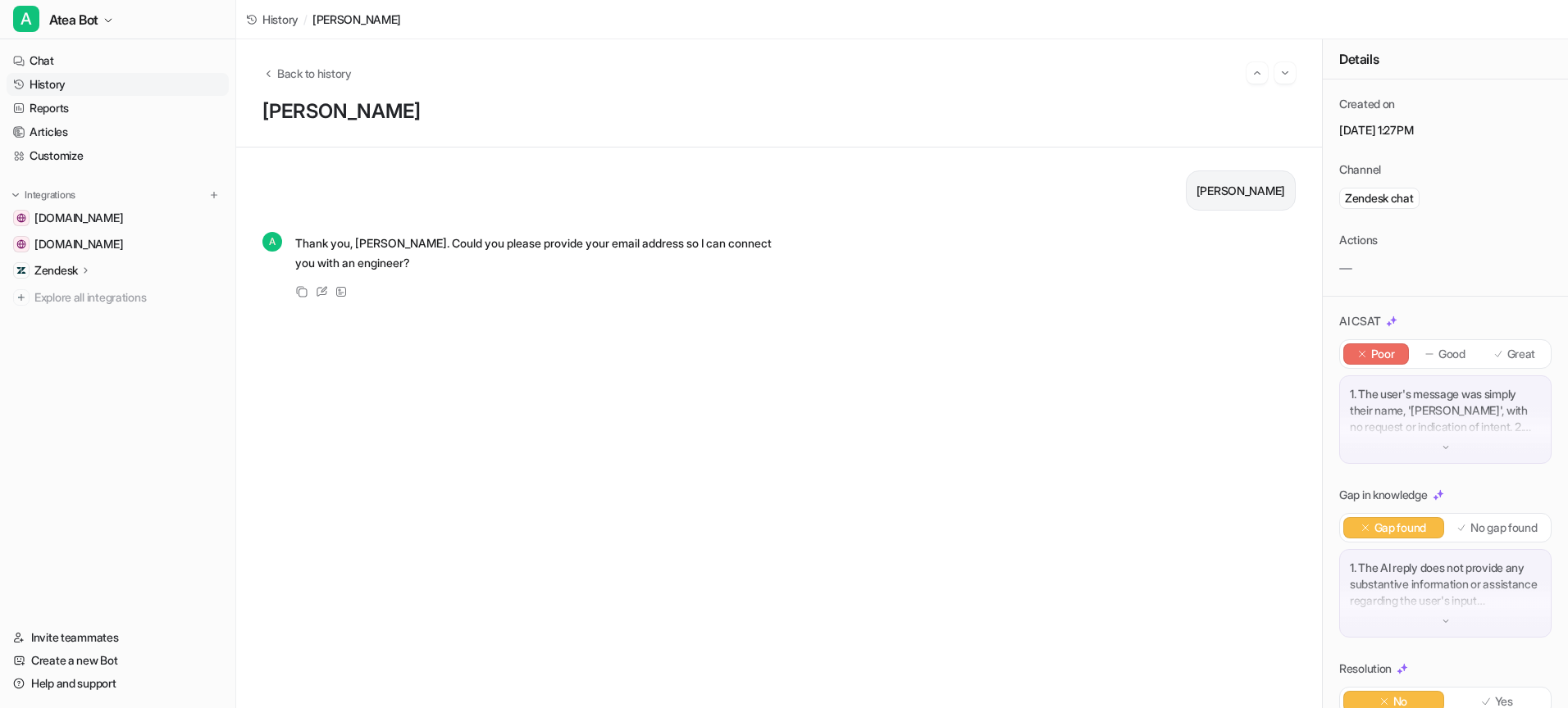
click at [59, 85] on link "History" at bounding box center [118, 84] width 222 height 23
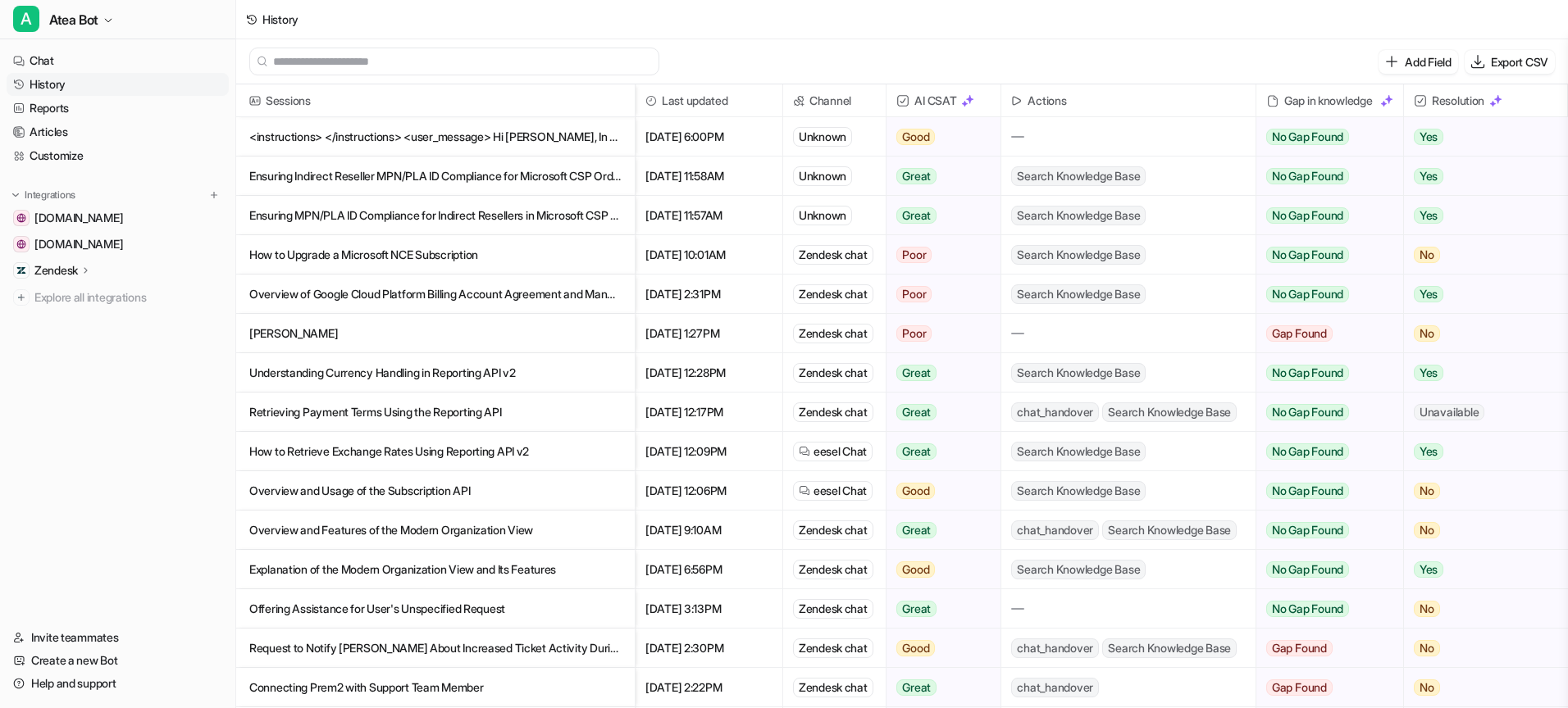
scroll to position [35, 0]
